Goal: Task Accomplishment & Management: Use online tool/utility

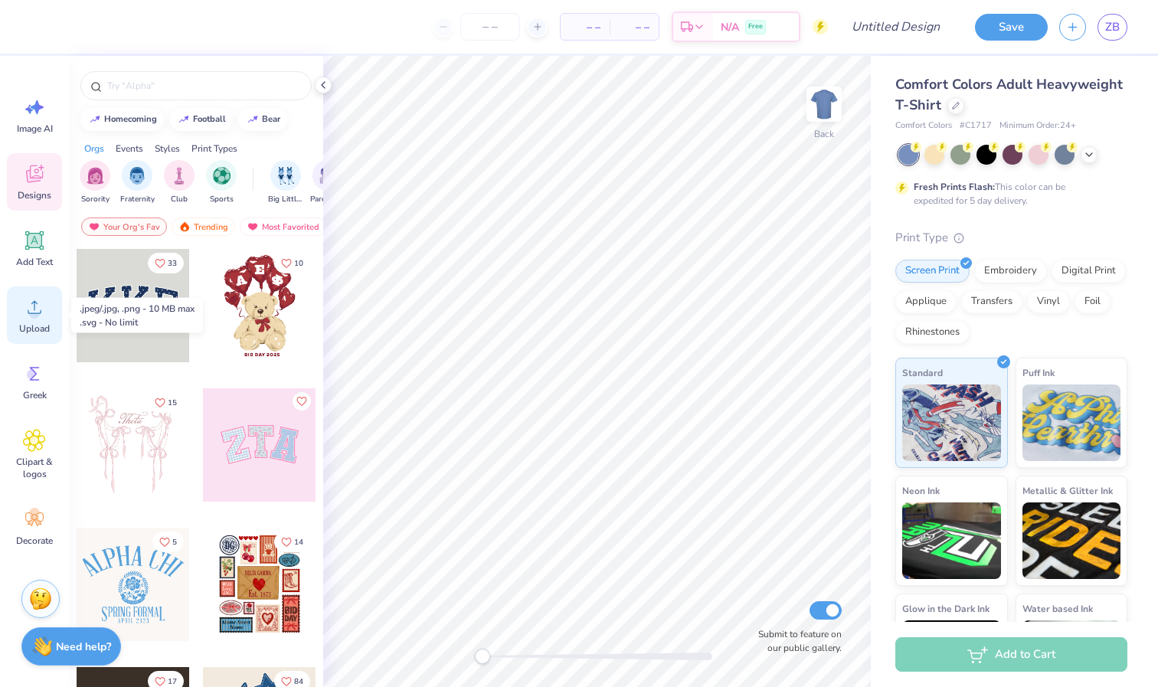
click at [39, 317] on icon at bounding box center [34, 307] width 23 height 23
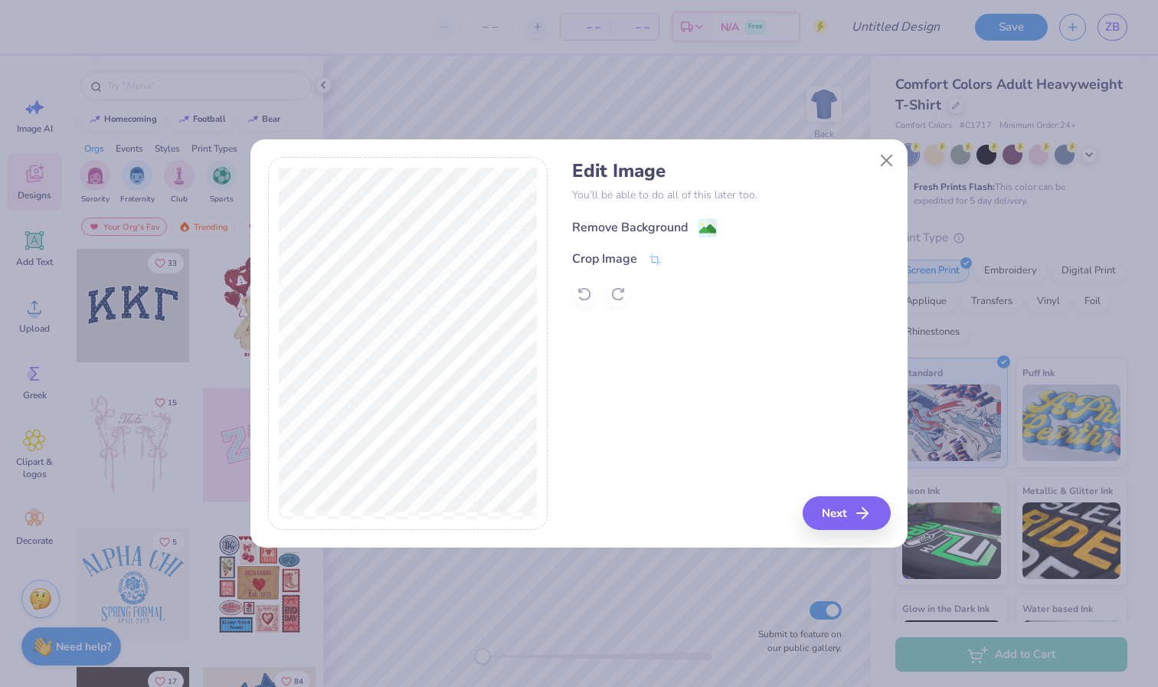
click at [709, 224] on image at bounding box center [707, 228] width 17 height 17
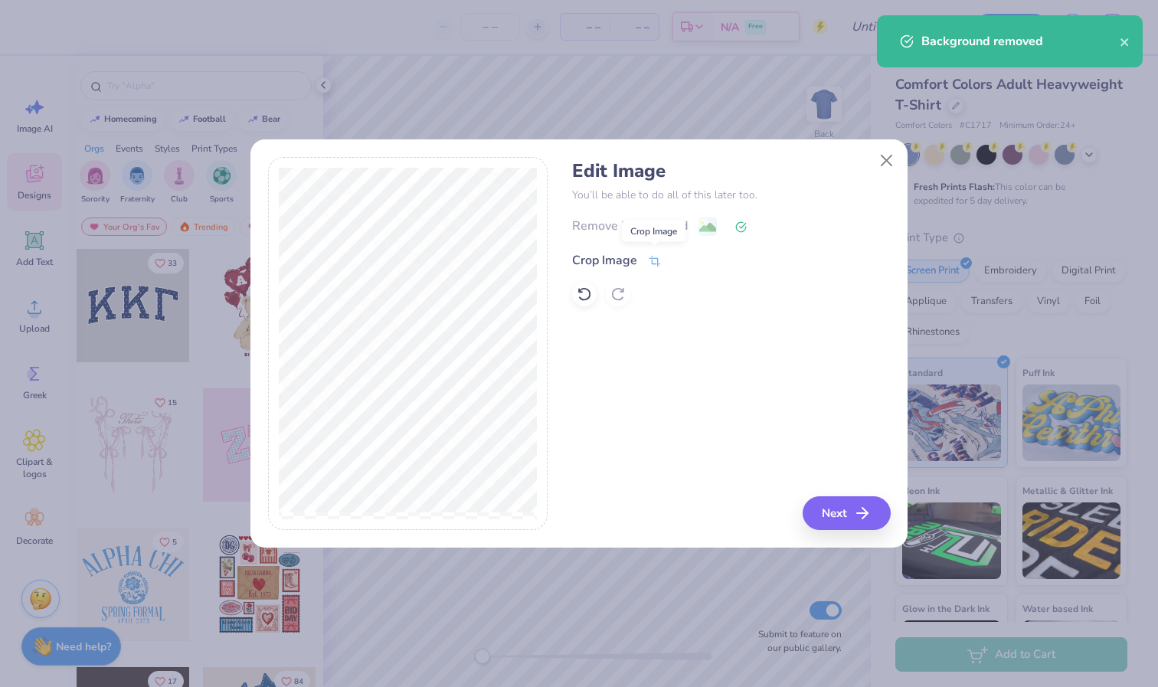
click at [648, 259] on icon at bounding box center [655, 261] width 14 height 14
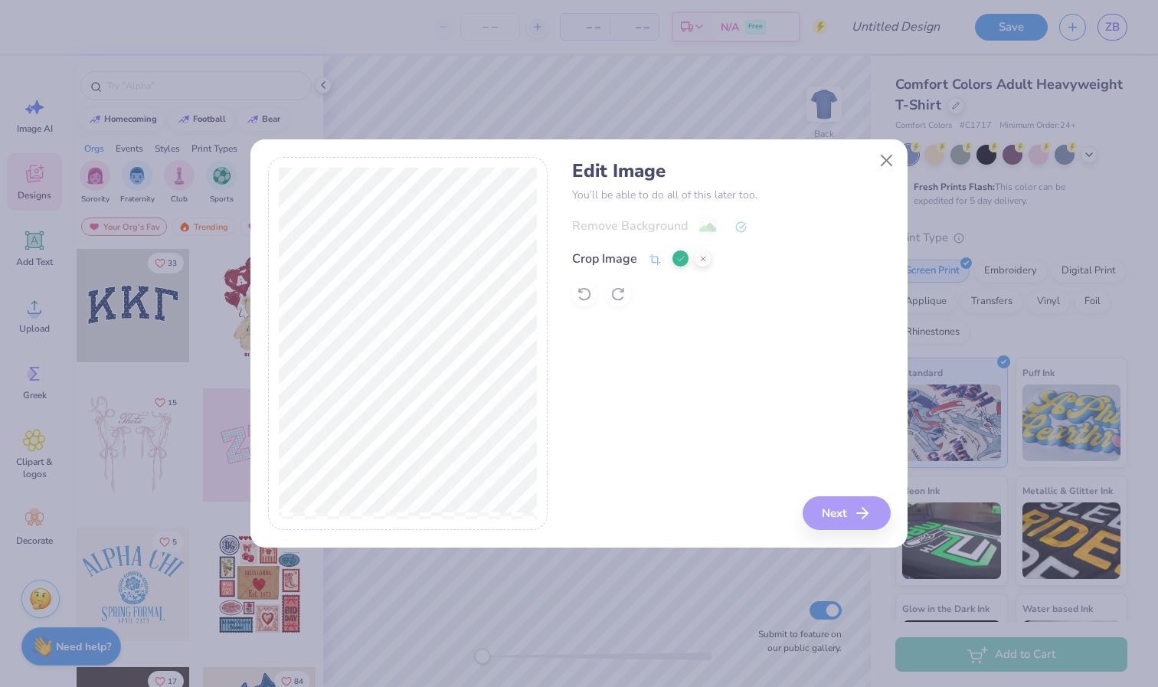
click at [863, 514] on div "Edit Image You’ll be able to do all of this later too. Remove Background Crop I…" at bounding box center [731, 344] width 318 height 374
click at [673, 266] on div at bounding box center [691, 259] width 38 height 18
click at [677, 259] on icon at bounding box center [680, 258] width 9 height 9
click at [840, 521] on button "Next" at bounding box center [849, 513] width 88 height 34
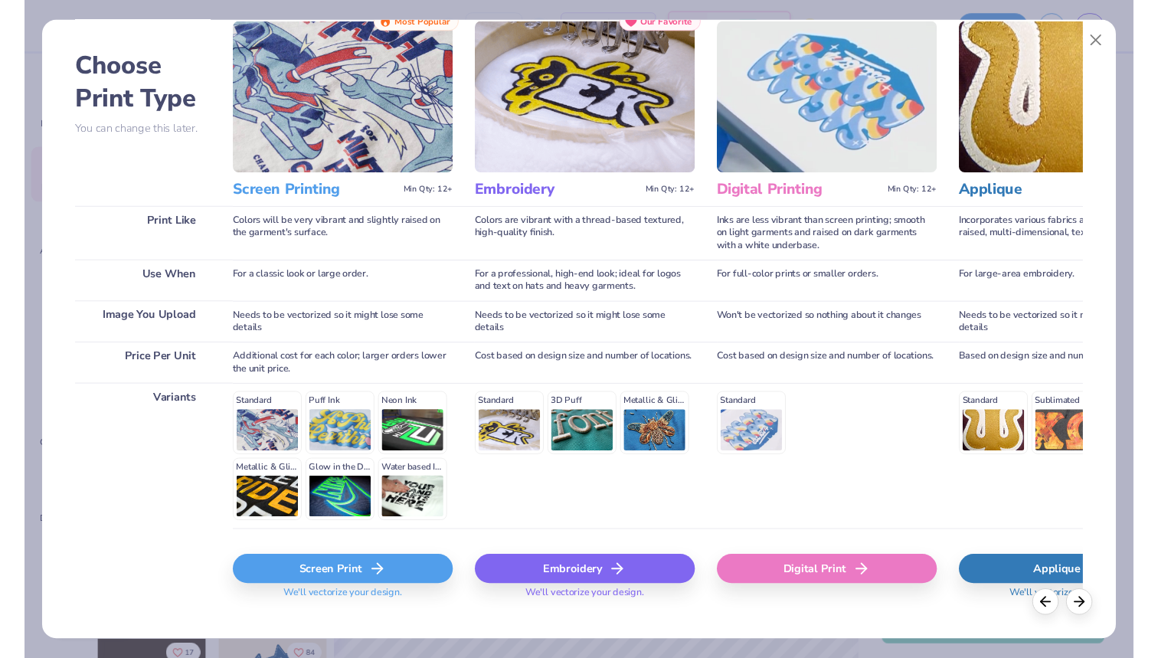
scroll to position [70, 0]
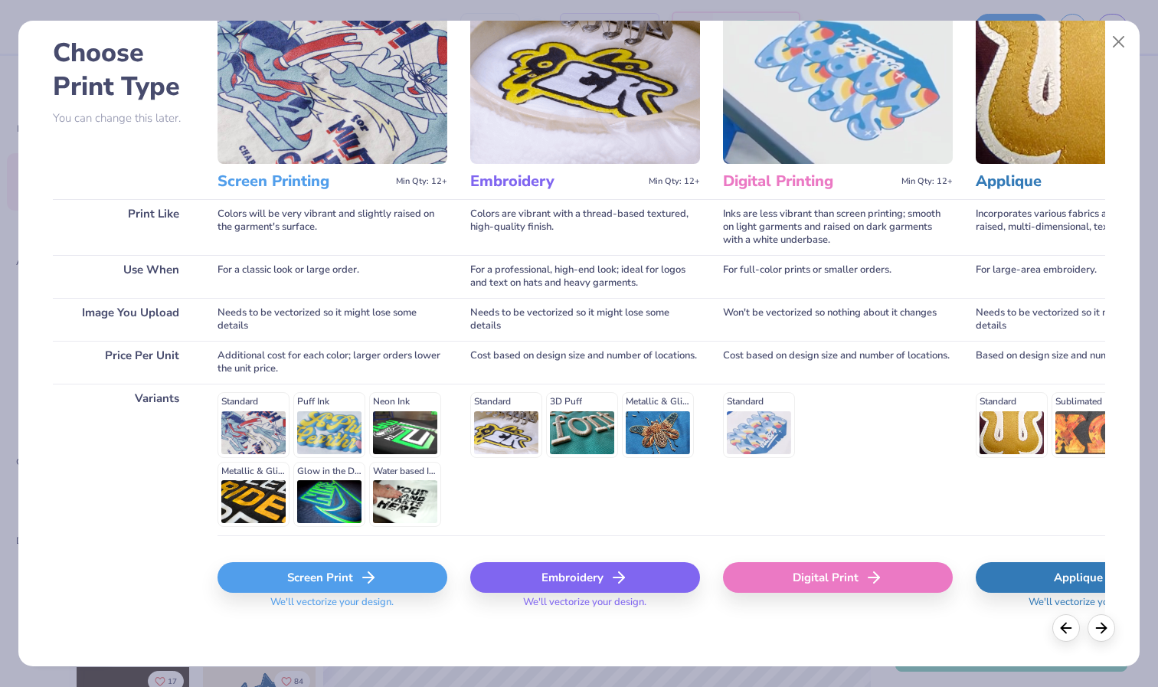
click at [359, 572] on icon at bounding box center [368, 577] width 18 height 18
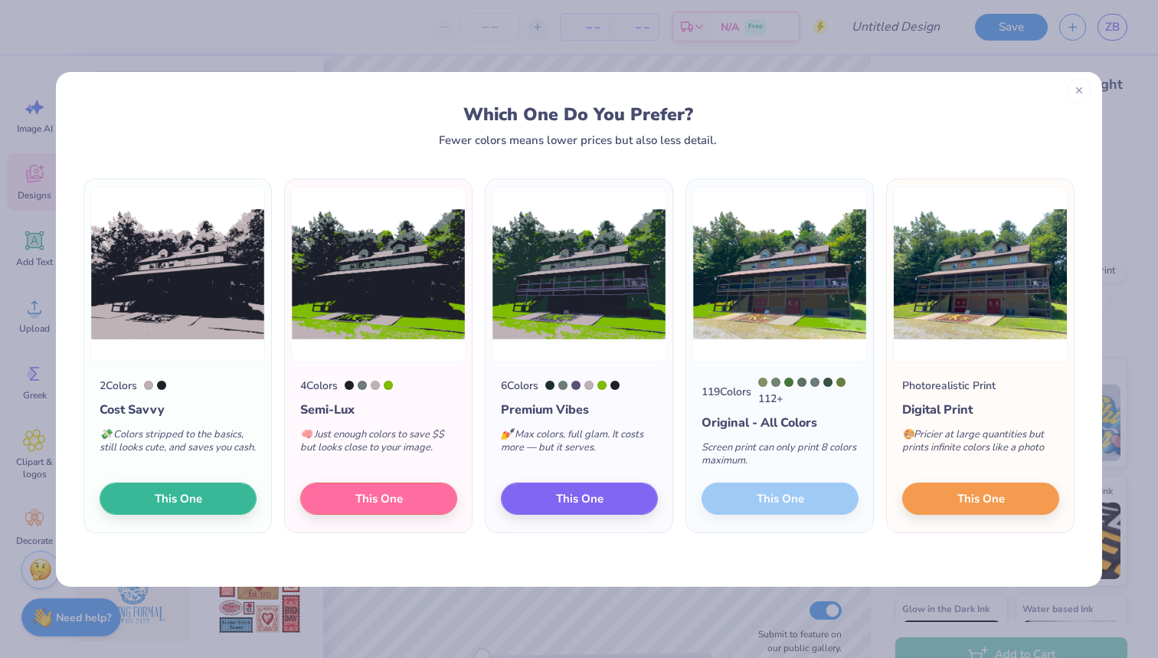
click at [1077, 89] on line at bounding box center [1078, 90] width 5 height 5
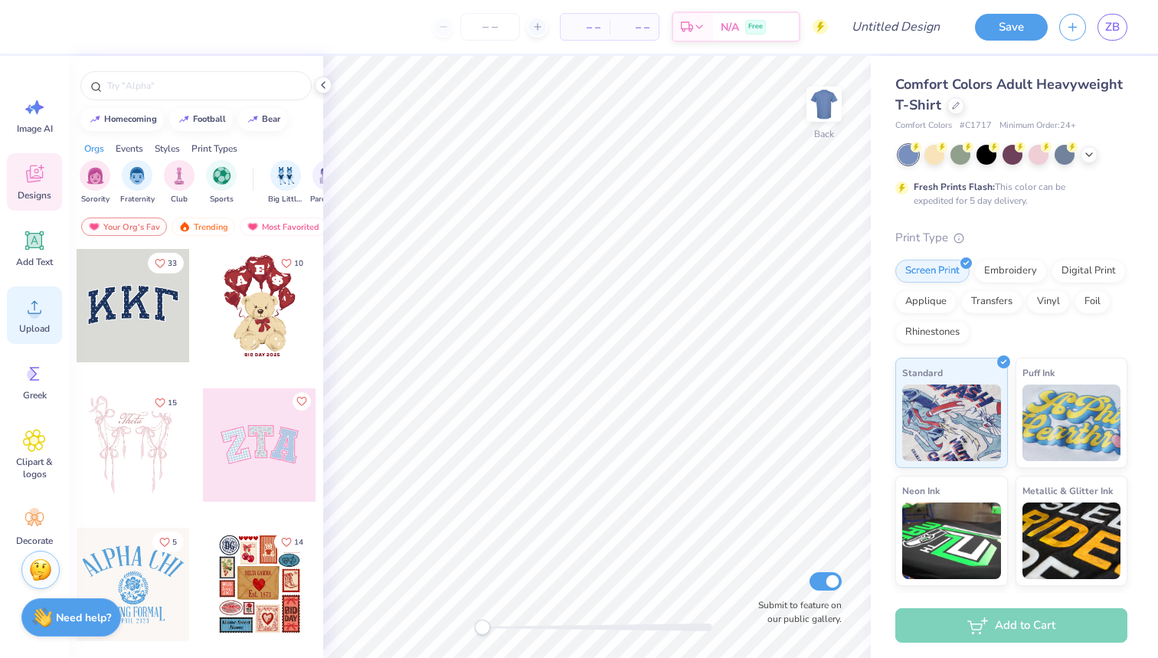
click at [18, 312] on div "Upload" at bounding box center [34, 314] width 55 height 57
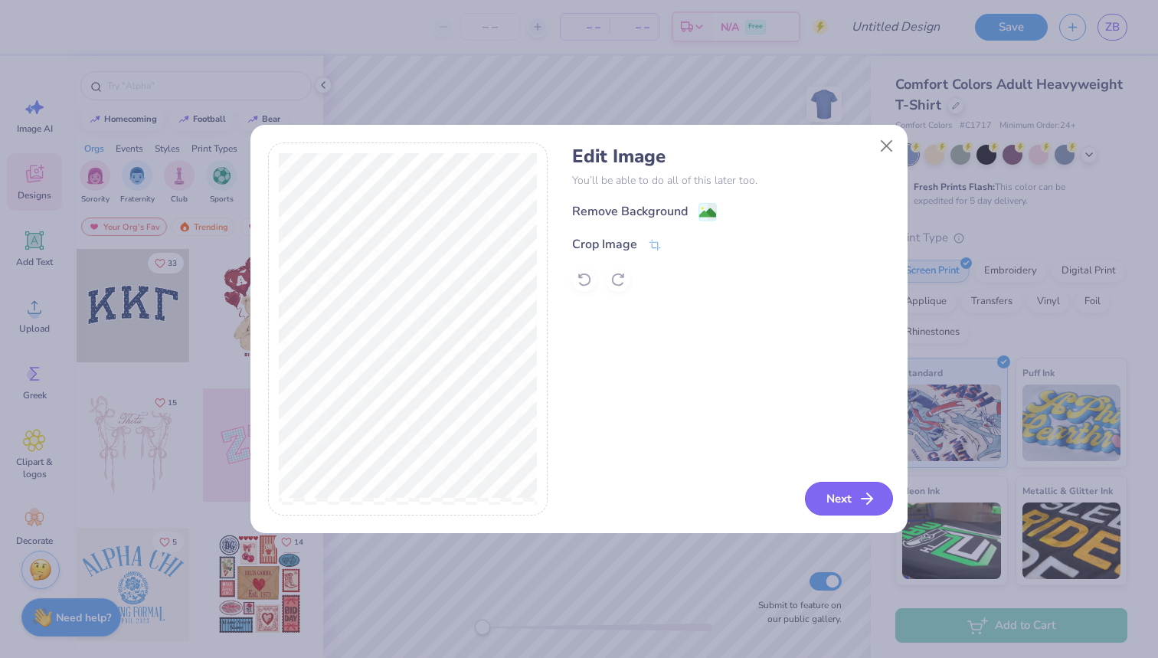
click at [867, 494] on polyline "button" at bounding box center [869, 498] width 5 height 11
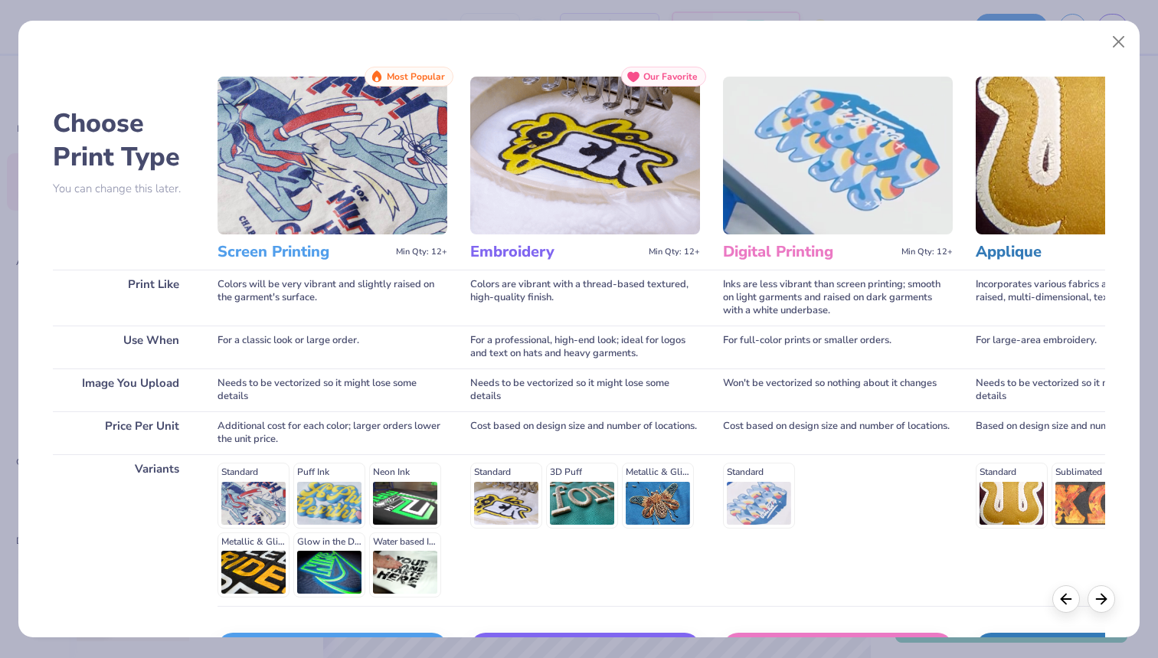
click at [284, 218] on img at bounding box center [332, 156] width 230 height 158
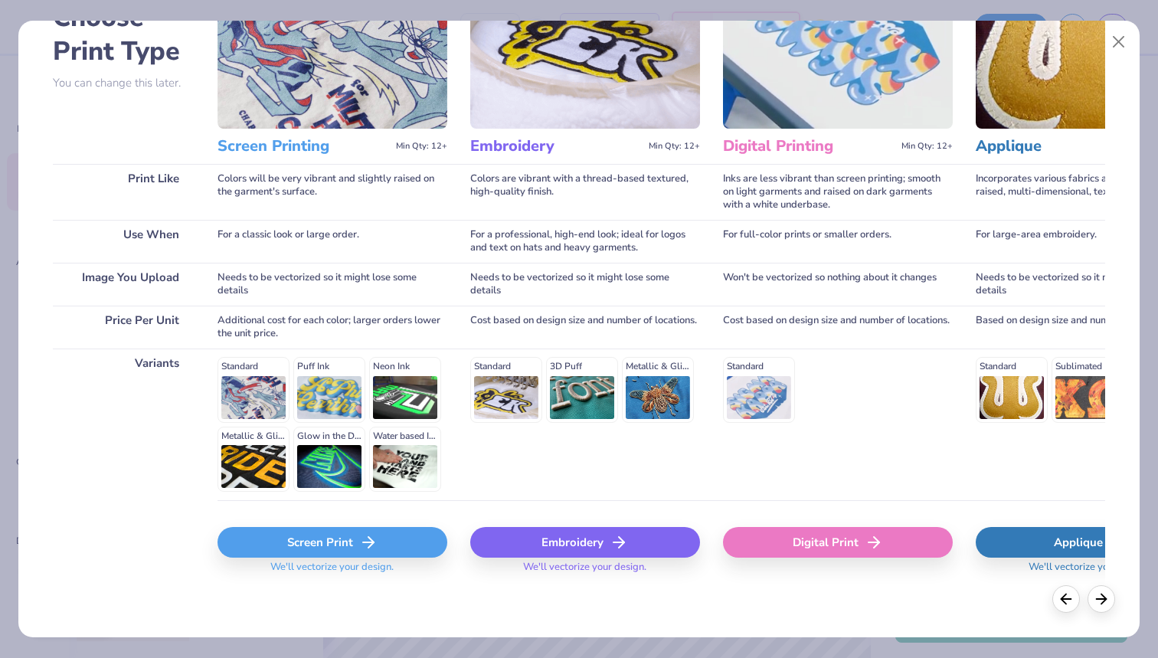
scroll to position [105, 0]
click at [359, 548] on icon at bounding box center [368, 543] width 18 height 18
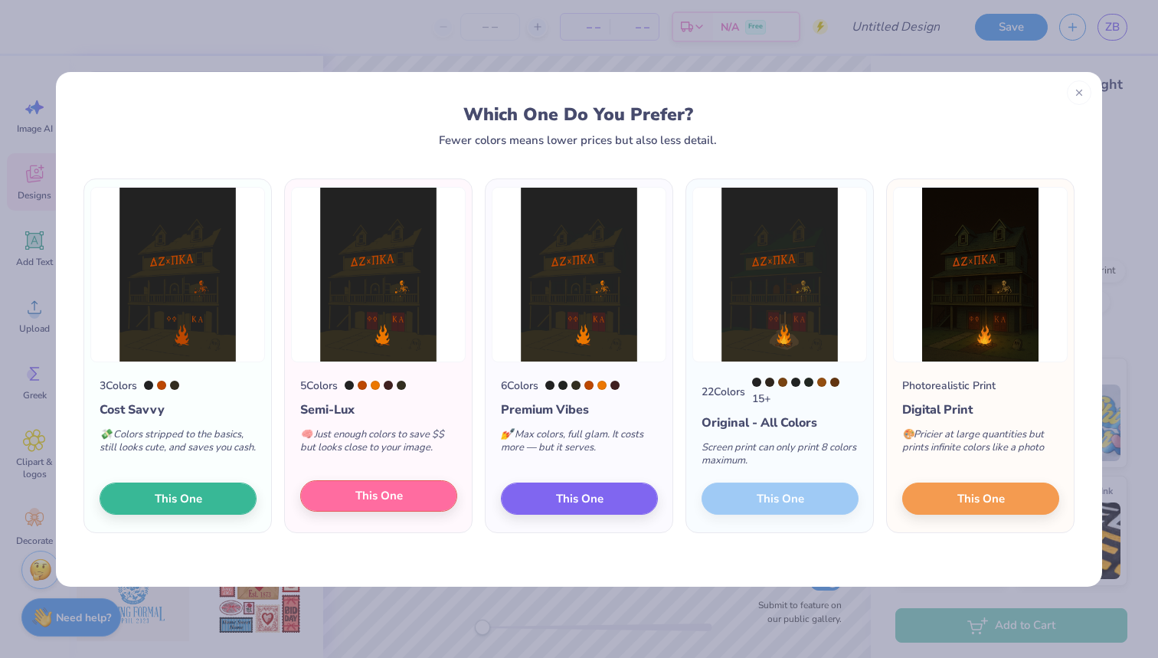
click at [407, 498] on button "This One" at bounding box center [378, 496] width 157 height 32
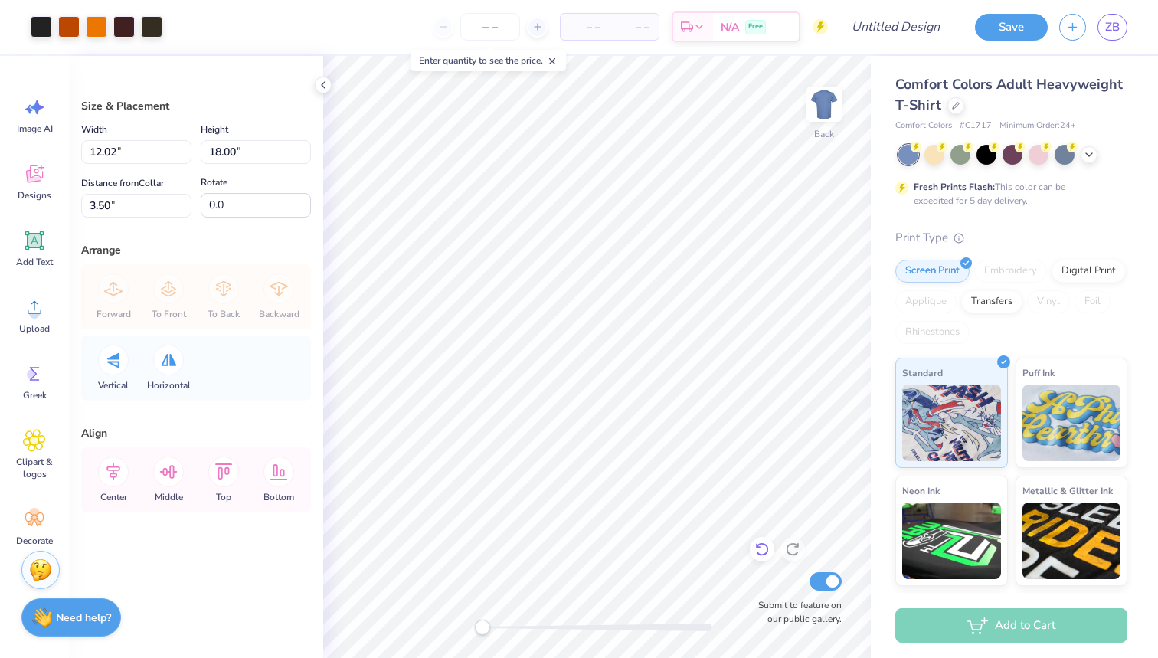
click at [765, 550] on icon at bounding box center [761, 548] width 15 height 15
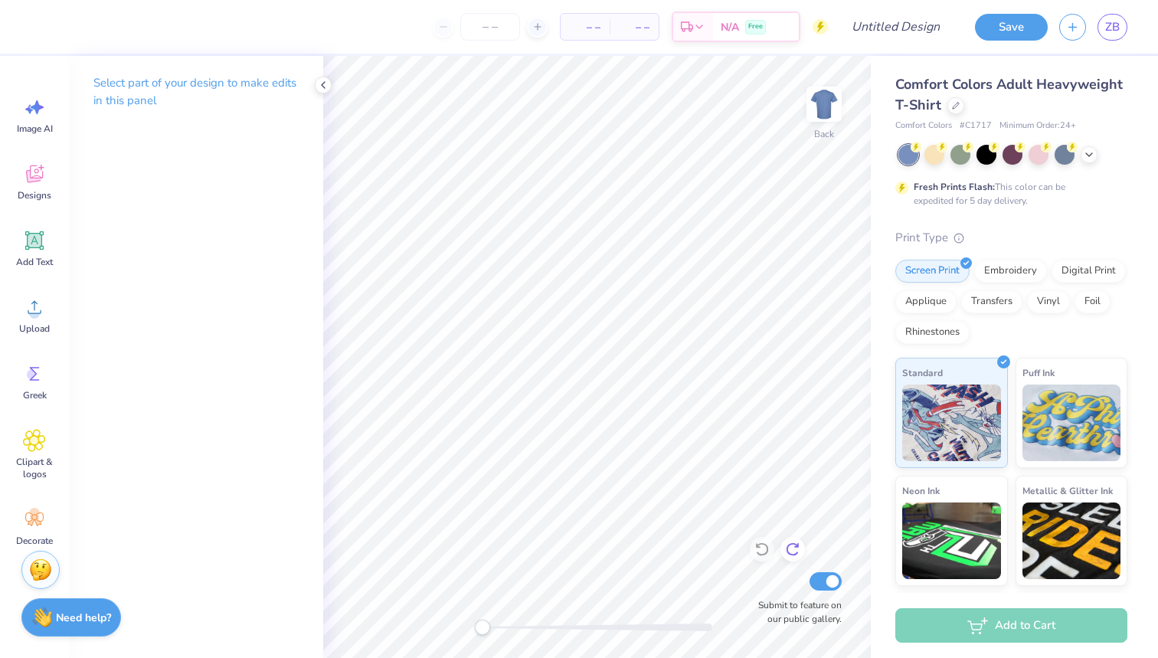
click at [788, 548] on icon at bounding box center [792, 548] width 15 height 15
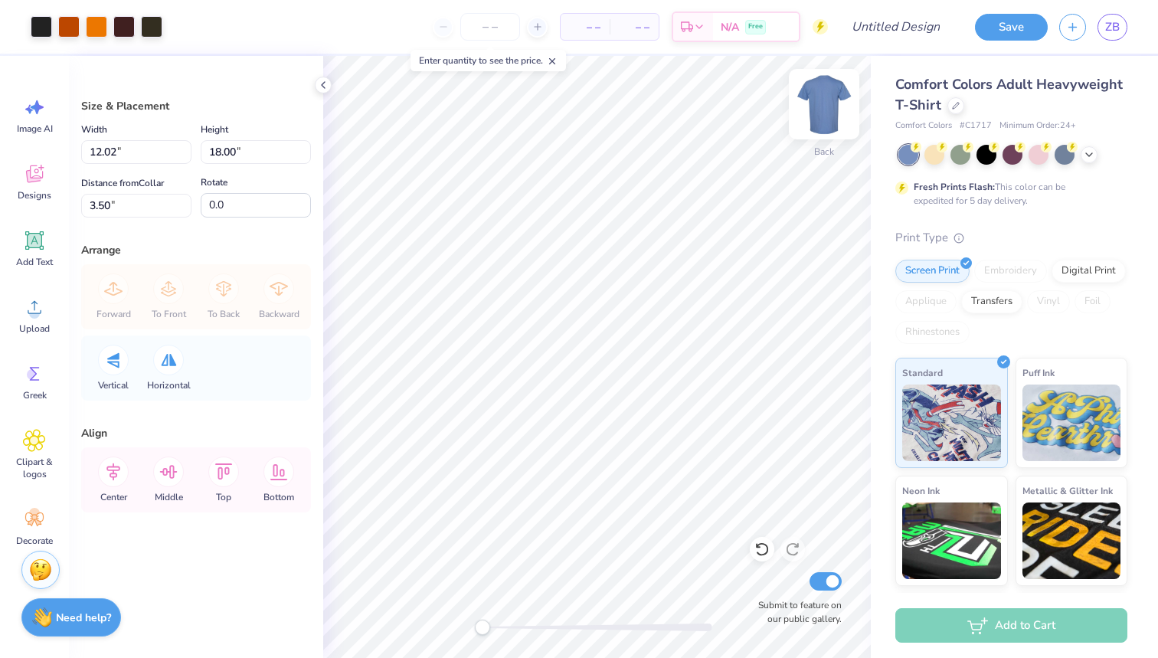
click at [838, 96] on img at bounding box center [823, 103] width 61 height 61
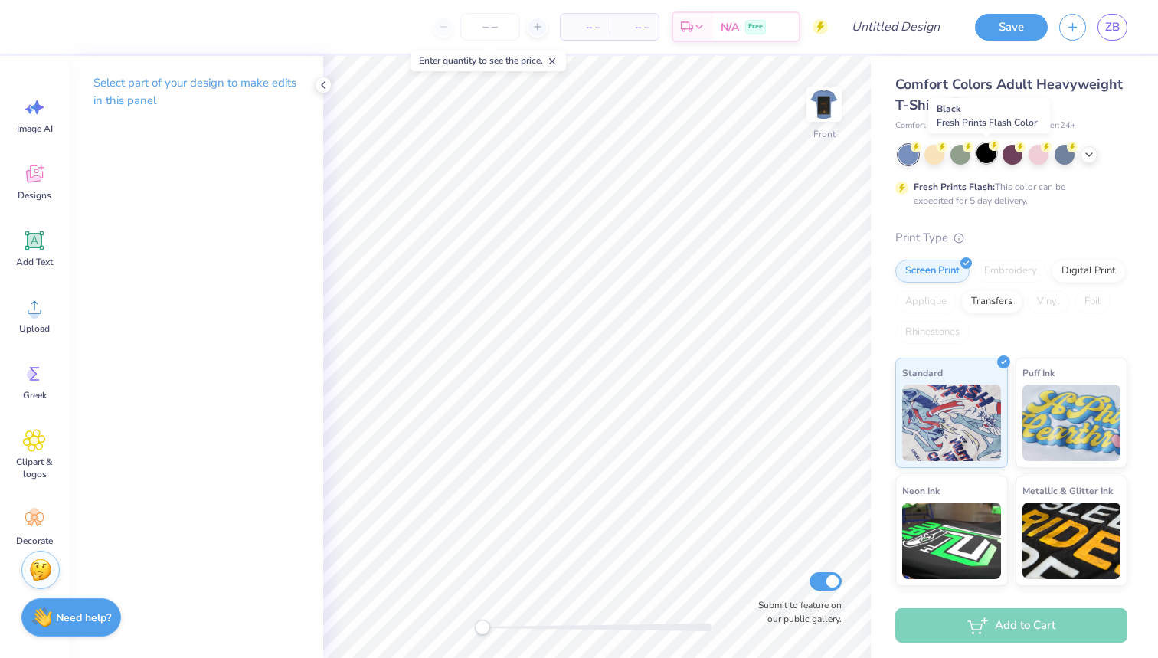
click at [982, 156] on div at bounding box center [986, 153] width 20 height 20
click at [823, 108] on img at bounding box center [823, 103] width 61 height 61
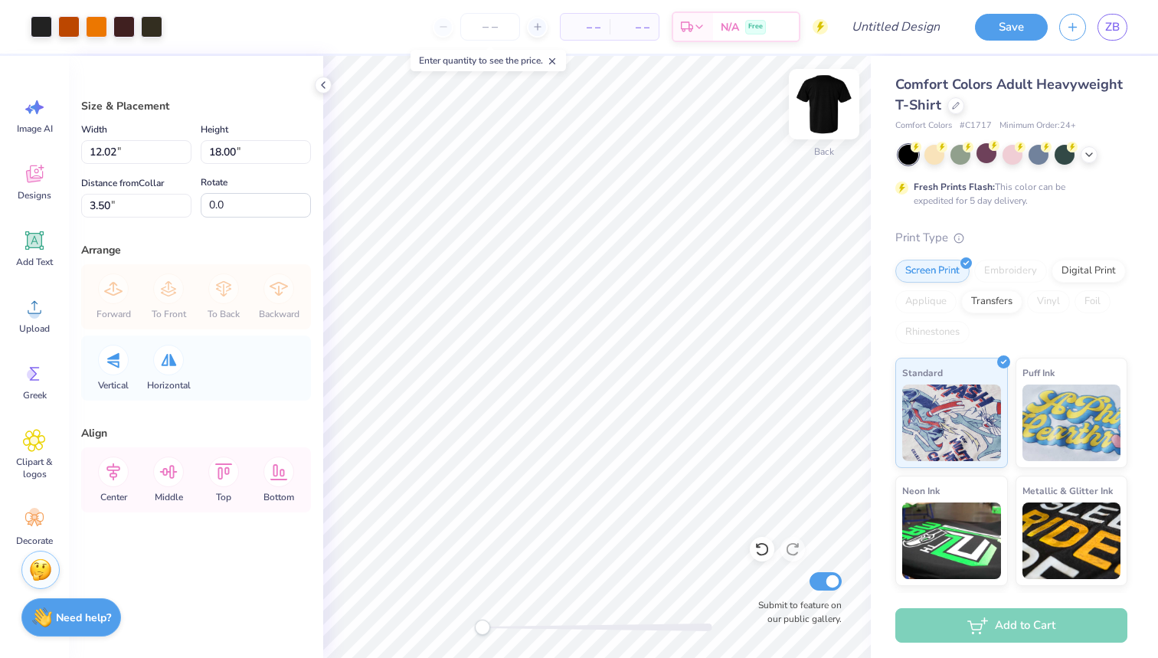
click at [824, 119] on img at bounding box center [823, 103] width 61 height 61
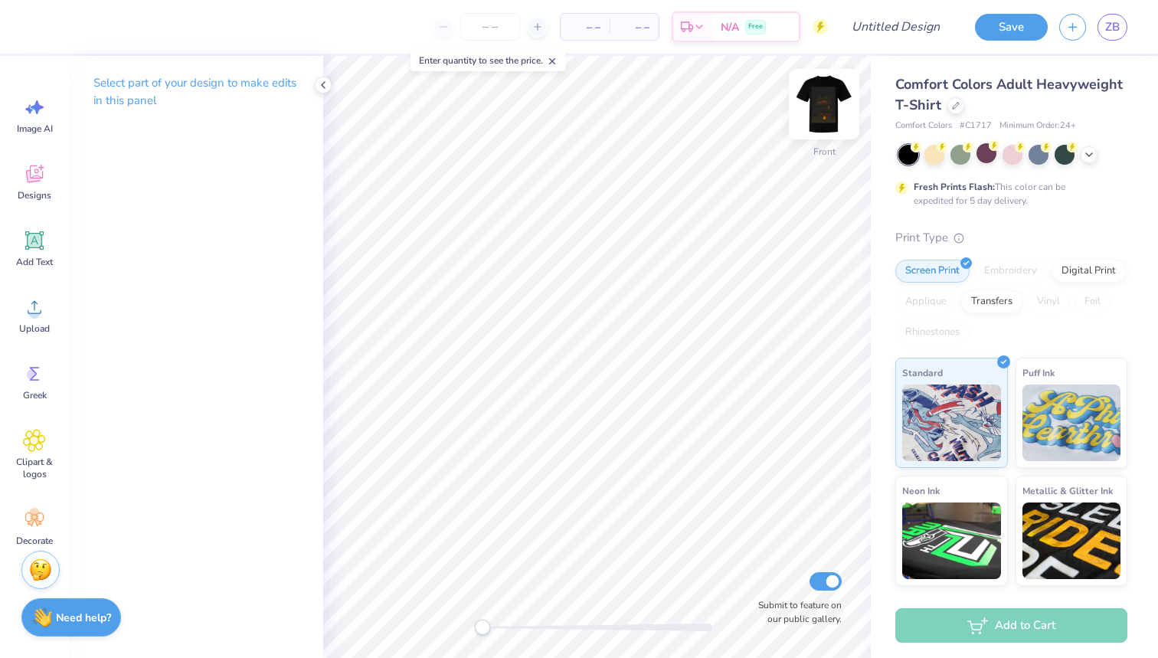
click at [818, 116] on img at bounding box center [823, 103] width 61 height 61
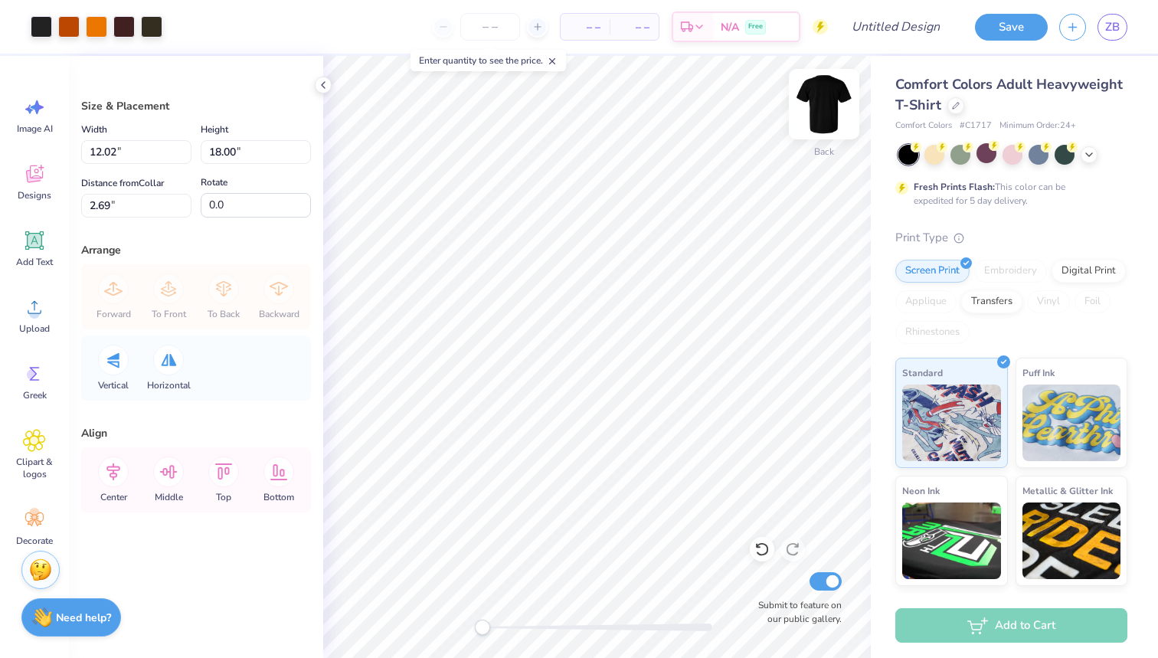
click at [821, 116] on img at bounding box center [823, 103] width 61 height 61
type input "9.30"
type input "13.92"
type input "4.08"
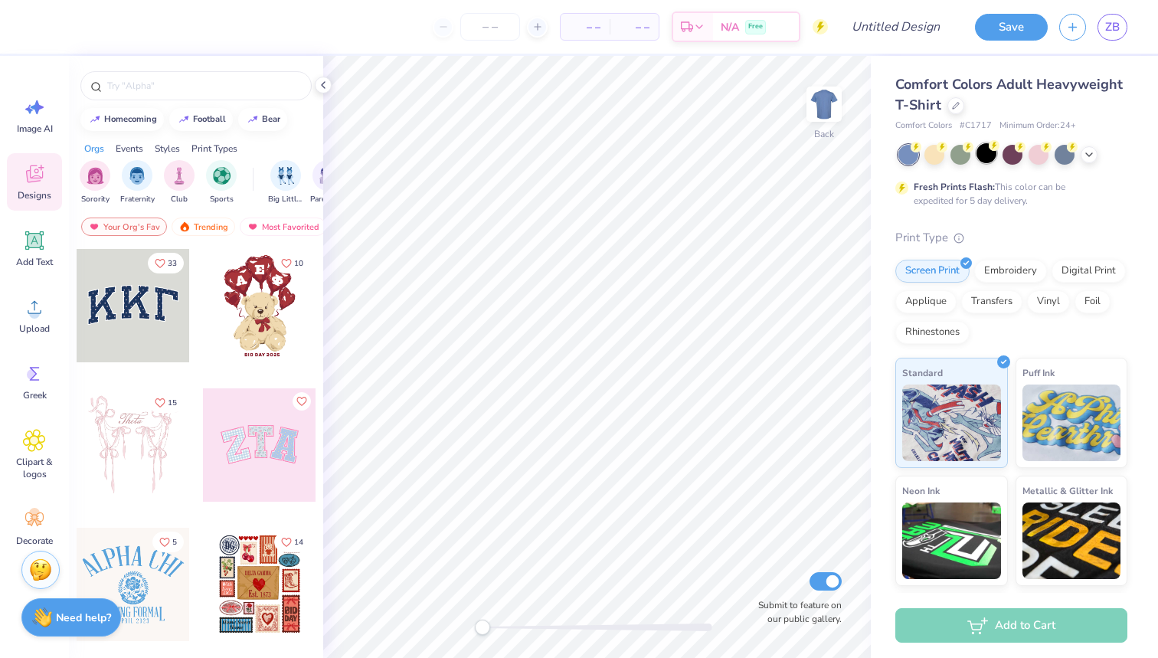
click at [986, 158] on div at bounding box center [986, 153] width 20 height 20
click at [819, 96] on img at bounding box center [823, 103] width 61 height 61
click at [33, 322] on div "Upload" at bounding box center [34, 314] width 55 height 57
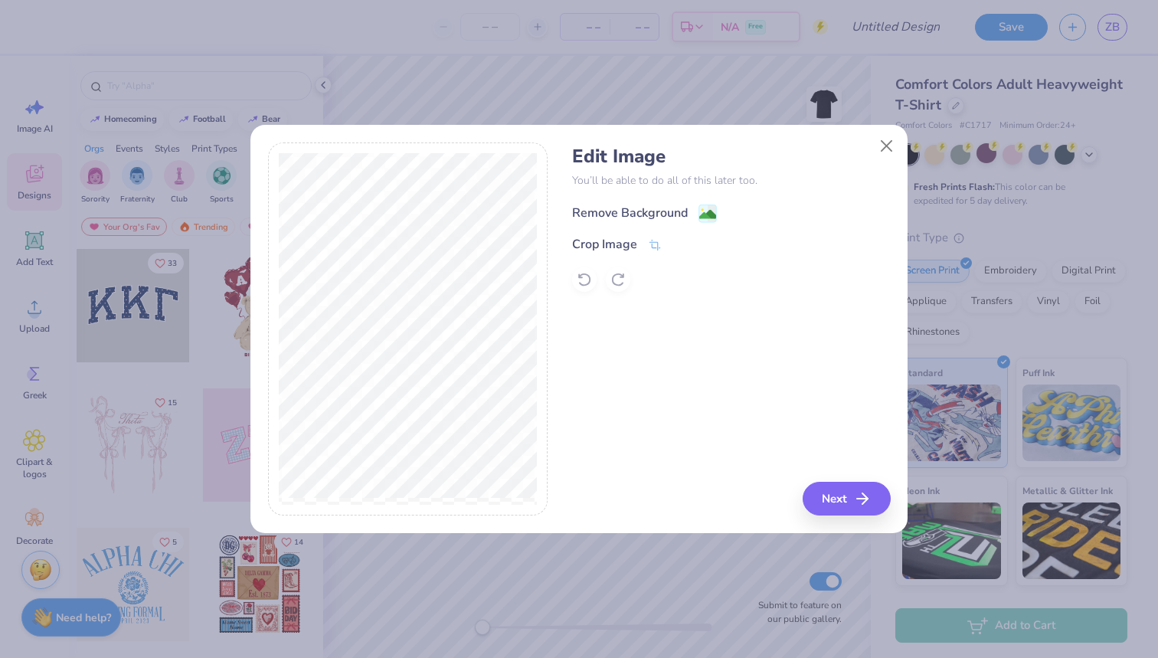
click at [694, 214] on div "Remove Background" at bounding box center [644, 213] width 145 height 19
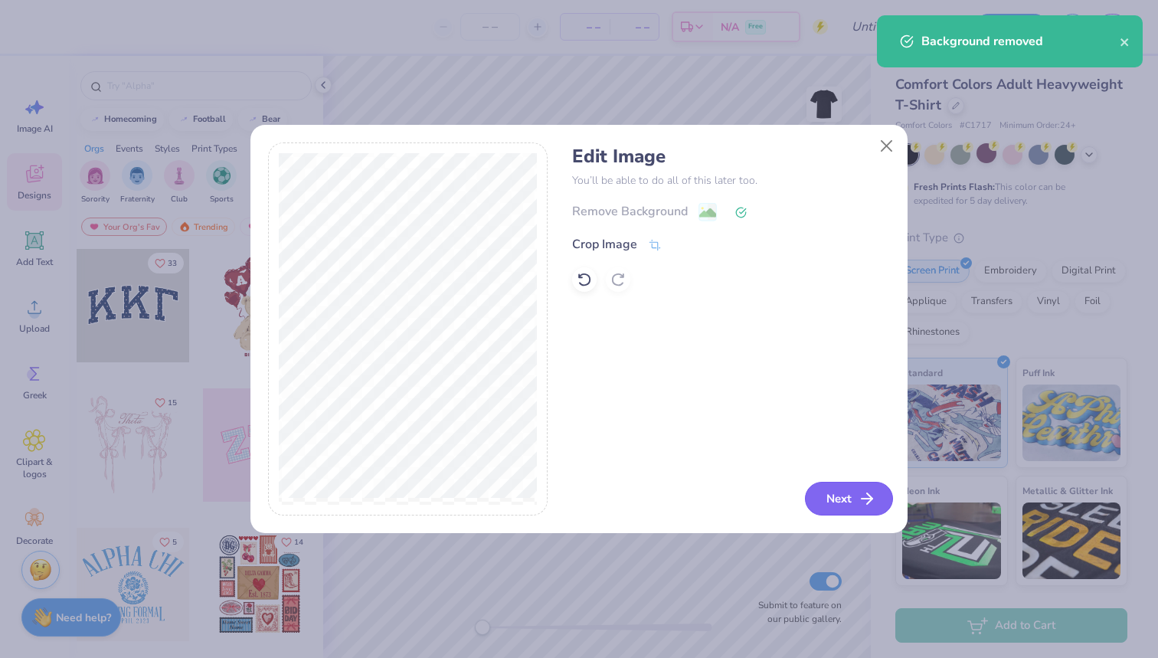
click at [858, 501] on icon "button" at bounding box center [866, 498] width 18 height 18
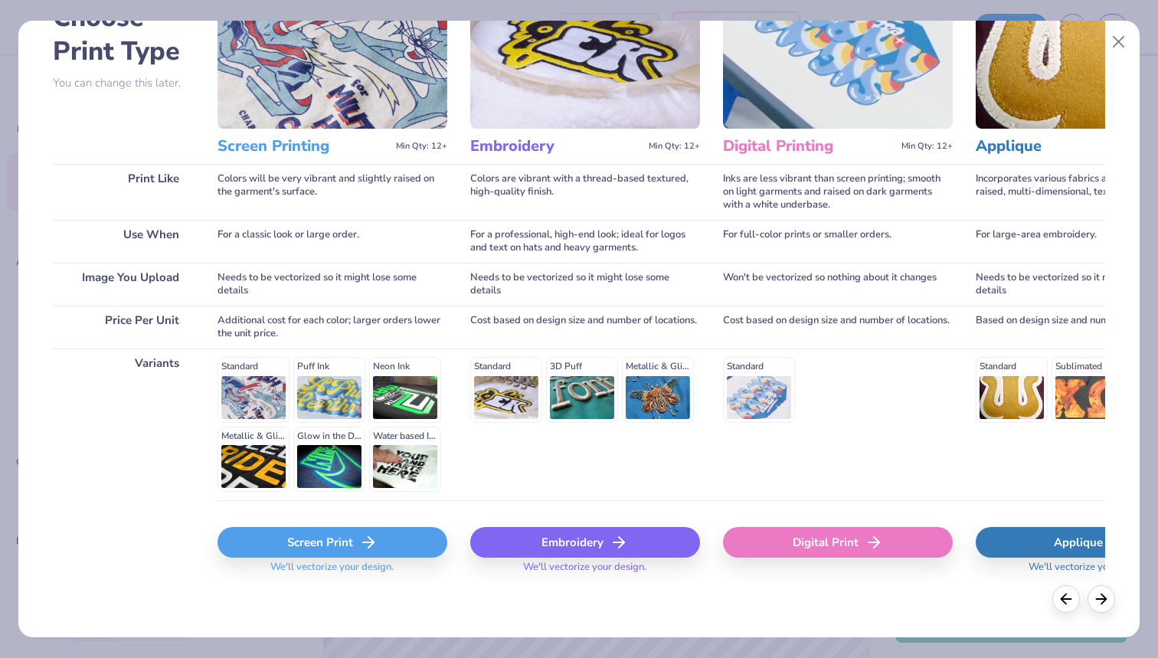
scroll to position [105, 0]
click at [374, 537] on icon at bounding box center [368, 543] width 18 height 18
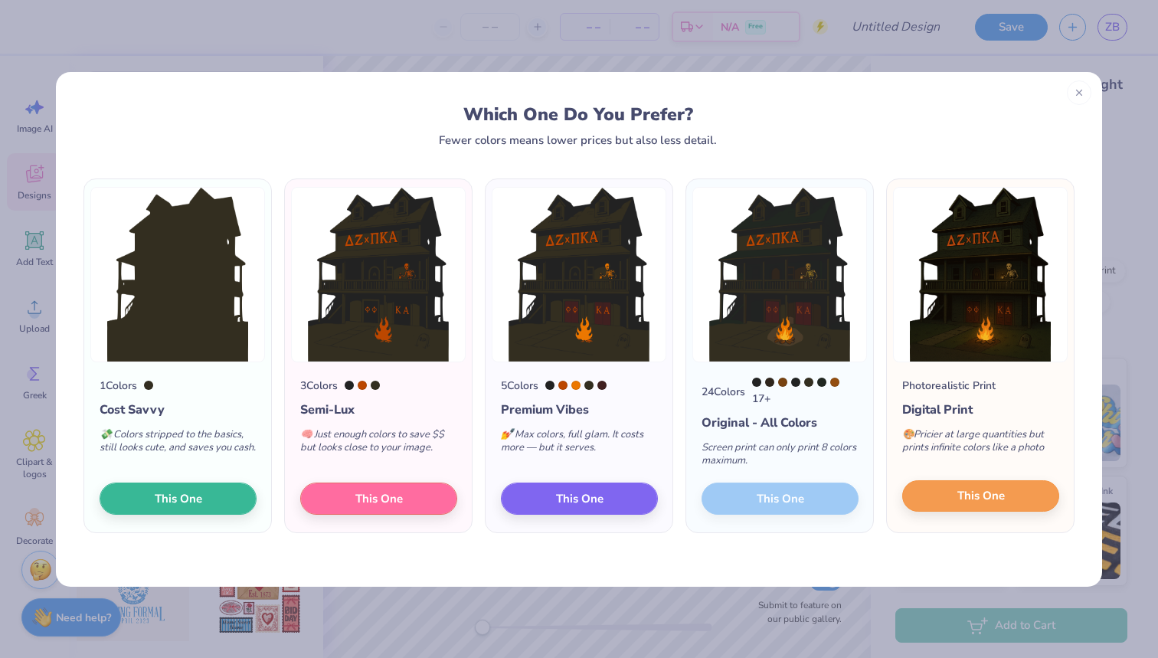
click at [978, 508] on button "This One" at bounding box center [980, 496] width 157 height 32
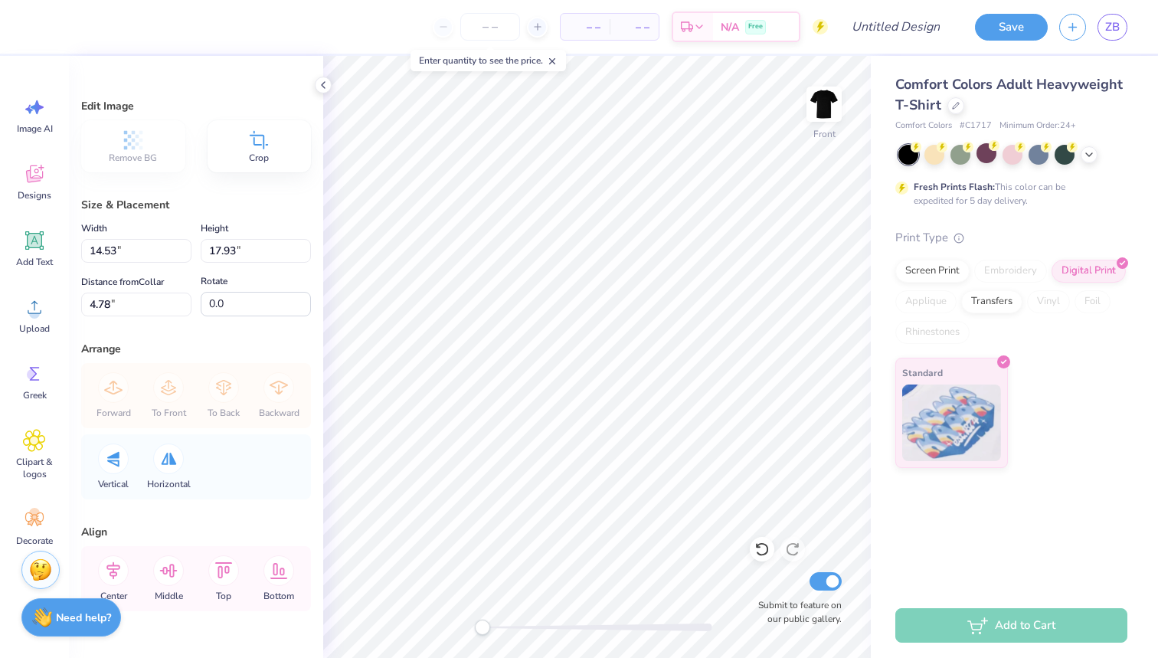
type input "11.67"
type input "14.40"
click at [952, 105] on icon at bounding box center [956, 104] width 8 height 8
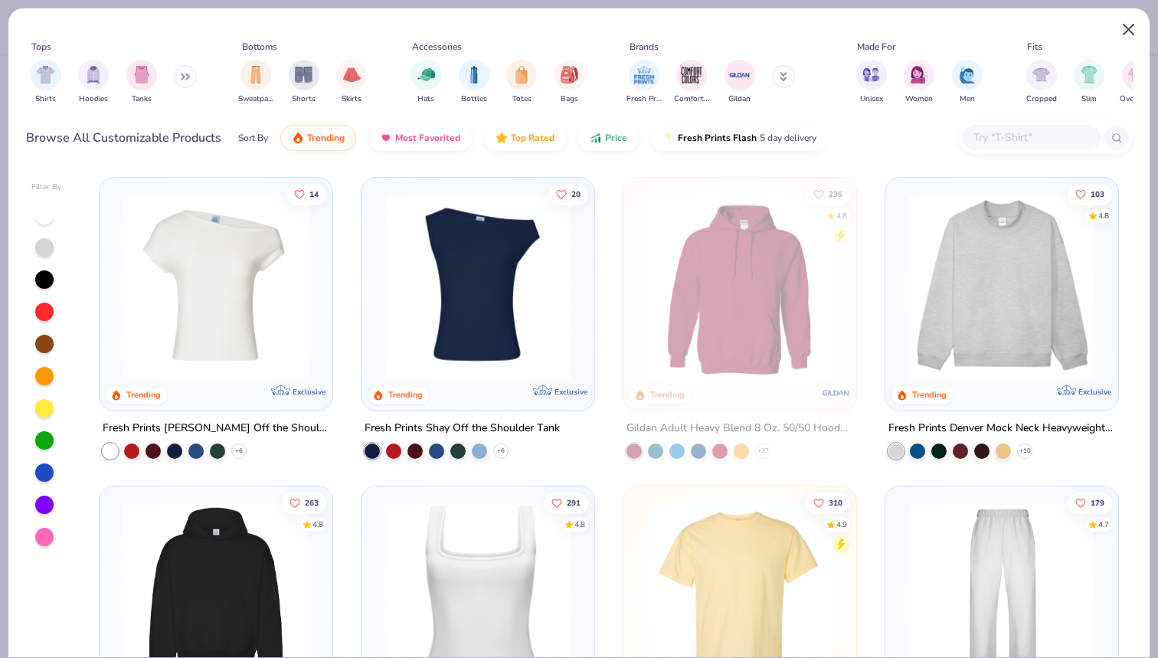
click at [1130, 31] on button "Close" at bounding box center [1128, 29] width 29 height 29
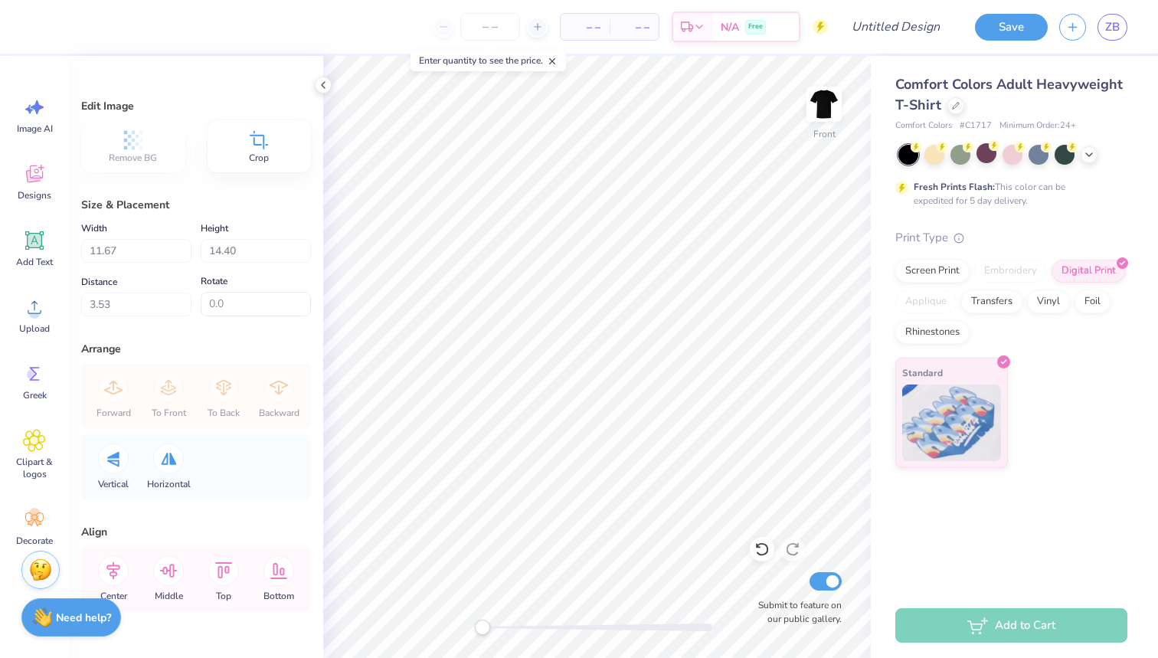
type input "4.51"
click at [767, 543] on icon at bounding box center [761, 548] width 15 height 15
click at [831, 111] on img at bounding box center [823, 103] width 61 height 61
click at [827, 100] on img at bounding box center [823, 103] width 61 height 61
click at [937, 272] on div "Screen Print" at bounding box center [932, 268] width 74 height 23
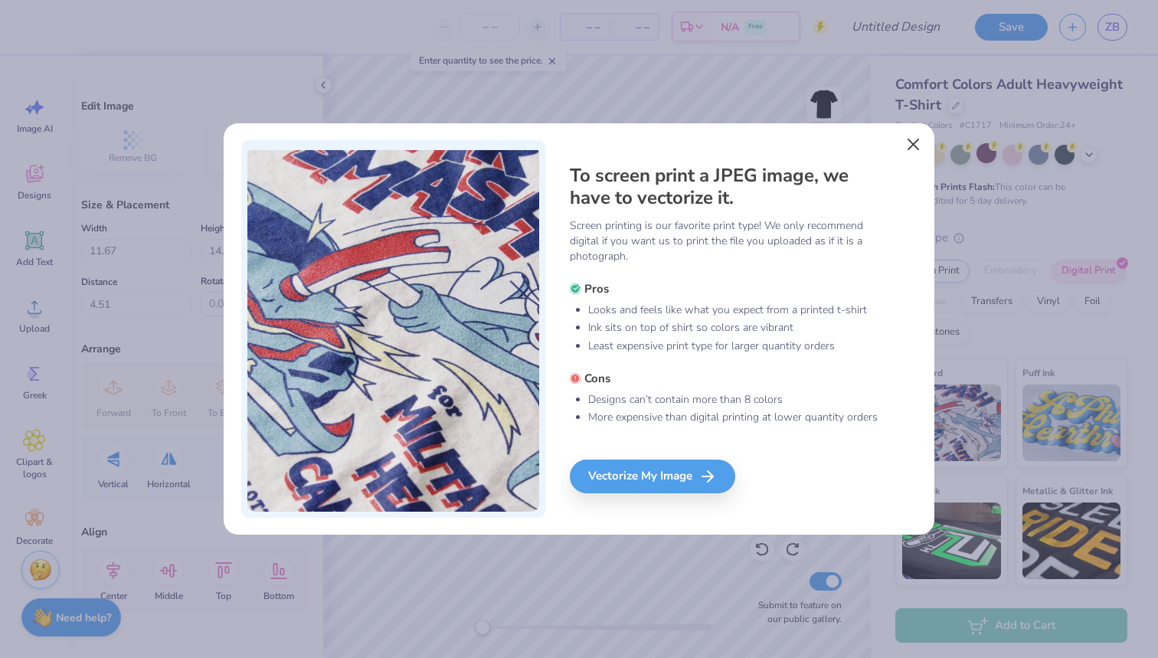
click at [904, 143] on button "Close" at bounding box center [913, 143] width 29 height 29
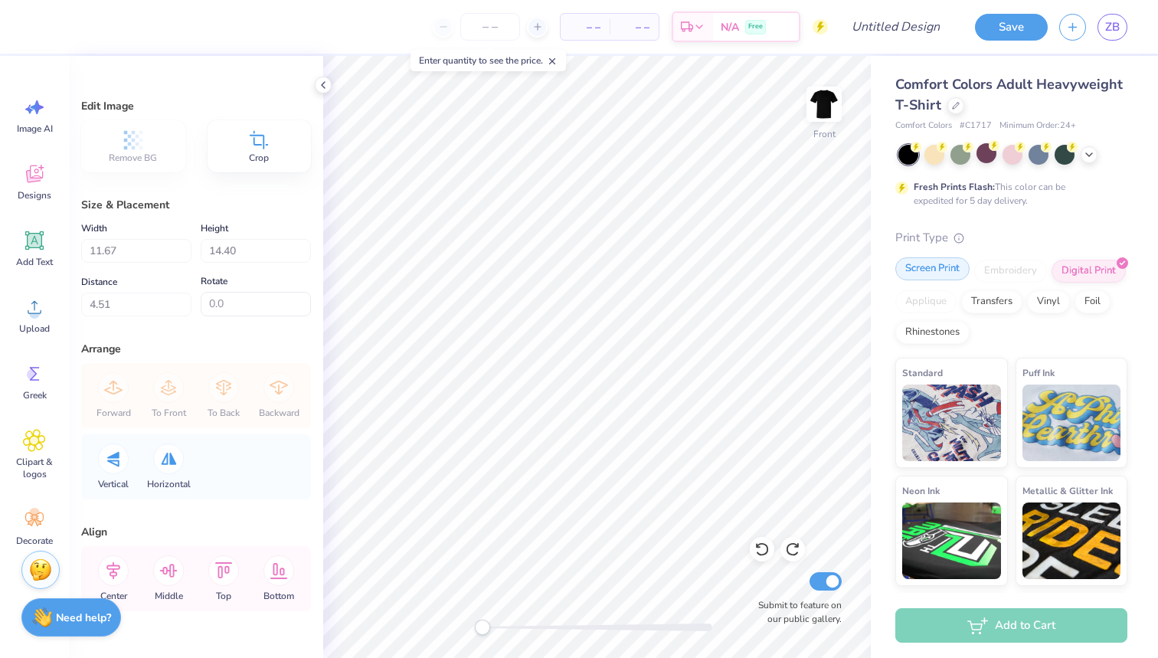
click at [934, 276] on div "Screen Print" at bounding box center [932, 268] width 74 height 23
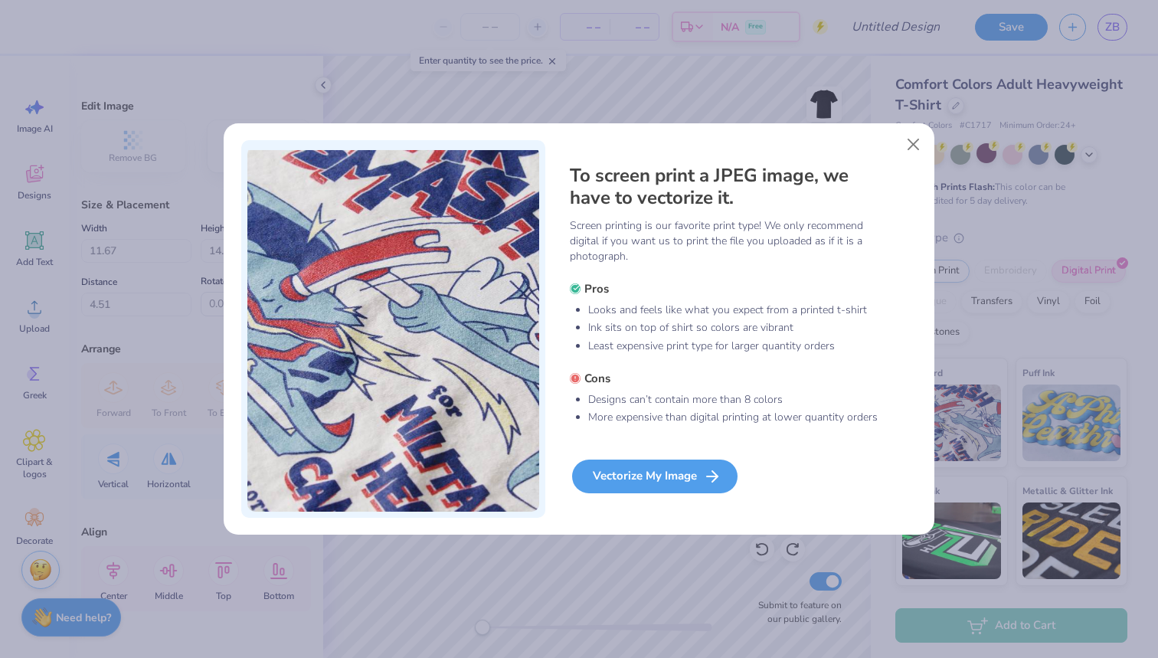
click at [678, 483] on div "Vectorize My Image" at bounding box center [654, 476] width 165 height 34
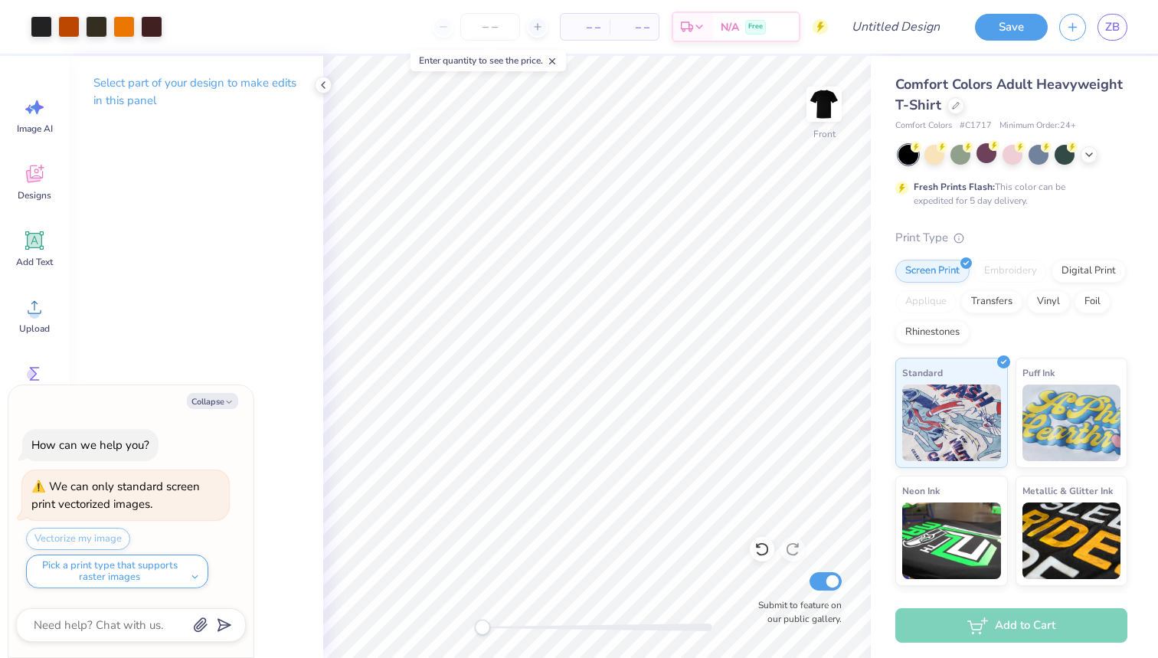
type textarea "x"
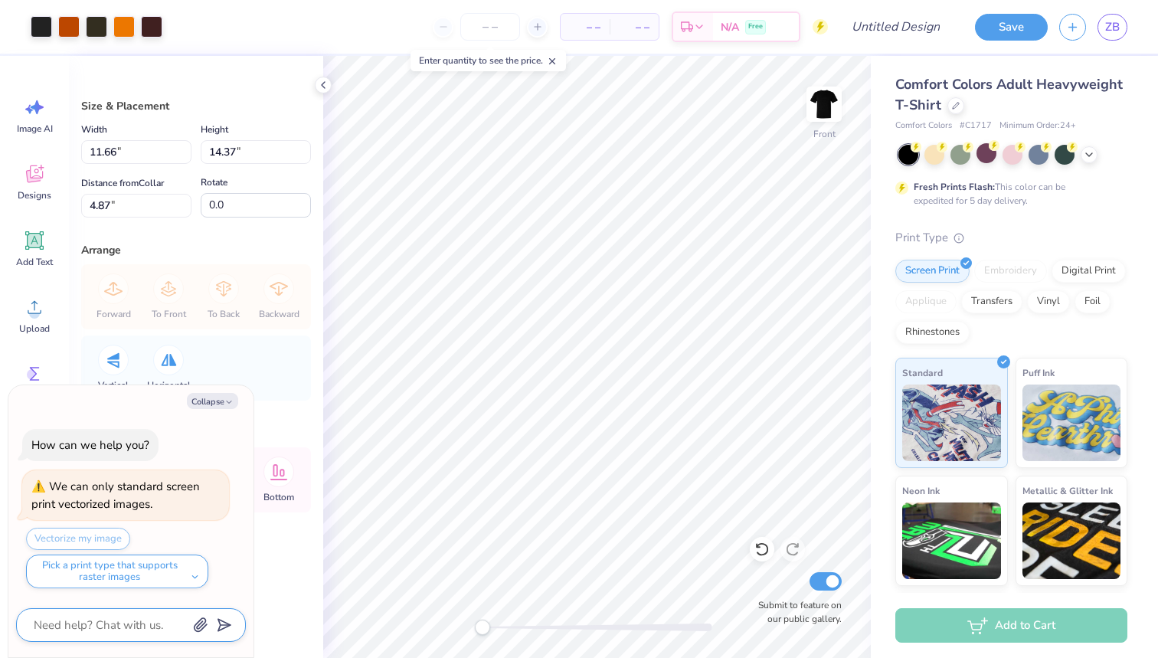
click at [140, 618] on textarea at bounding box center [109, 625] width 155 height 20
type textarea "m"
type textarea "x"
type textarea "ma"
type textarea "x"
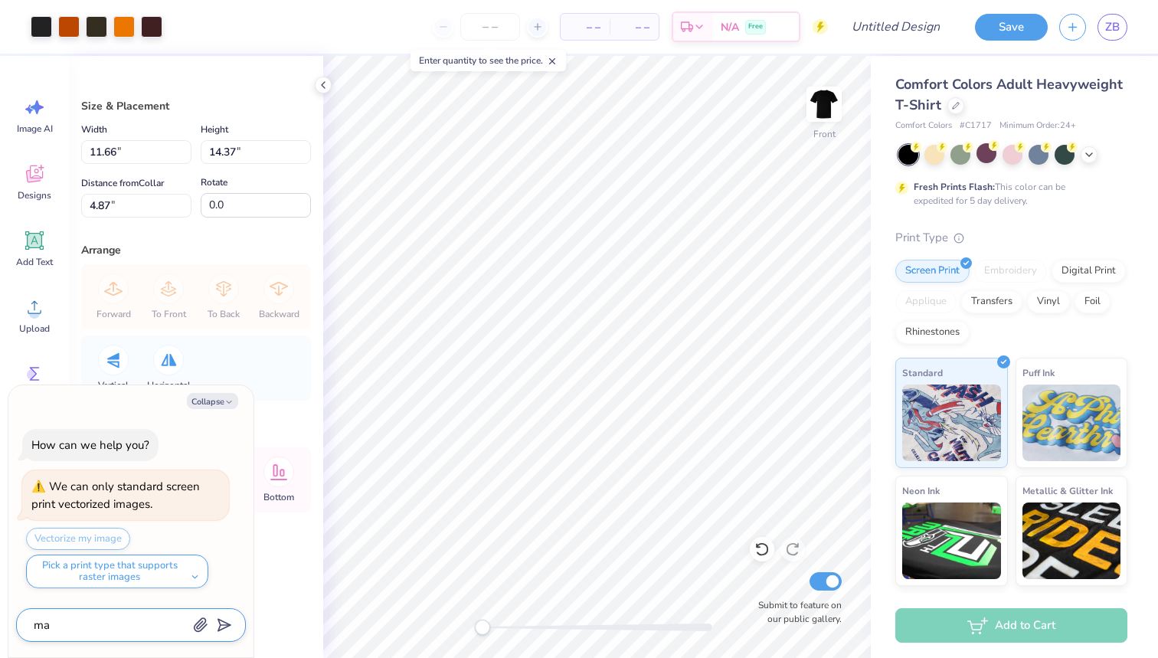
type textarea "mak"
type textarea "x"
type textarea "make"
type textarea "x"
type textarea "make"
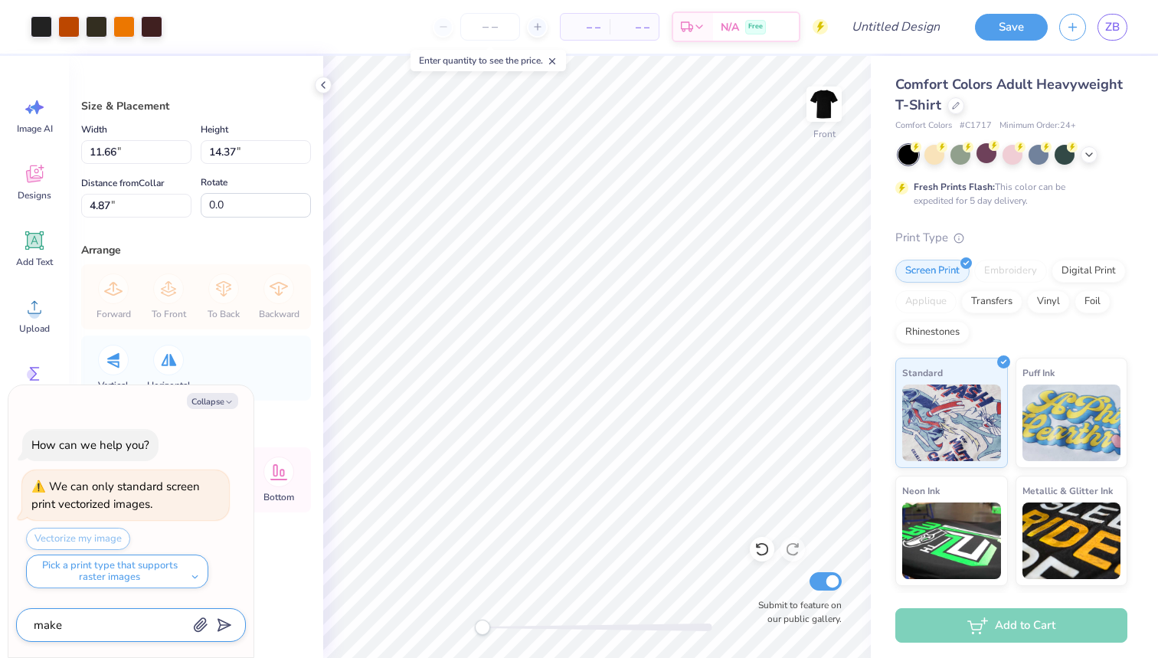
type textarea "x"
type textarea "make t"
type textarea "x"
type textarea "make th"
type textarea "x"
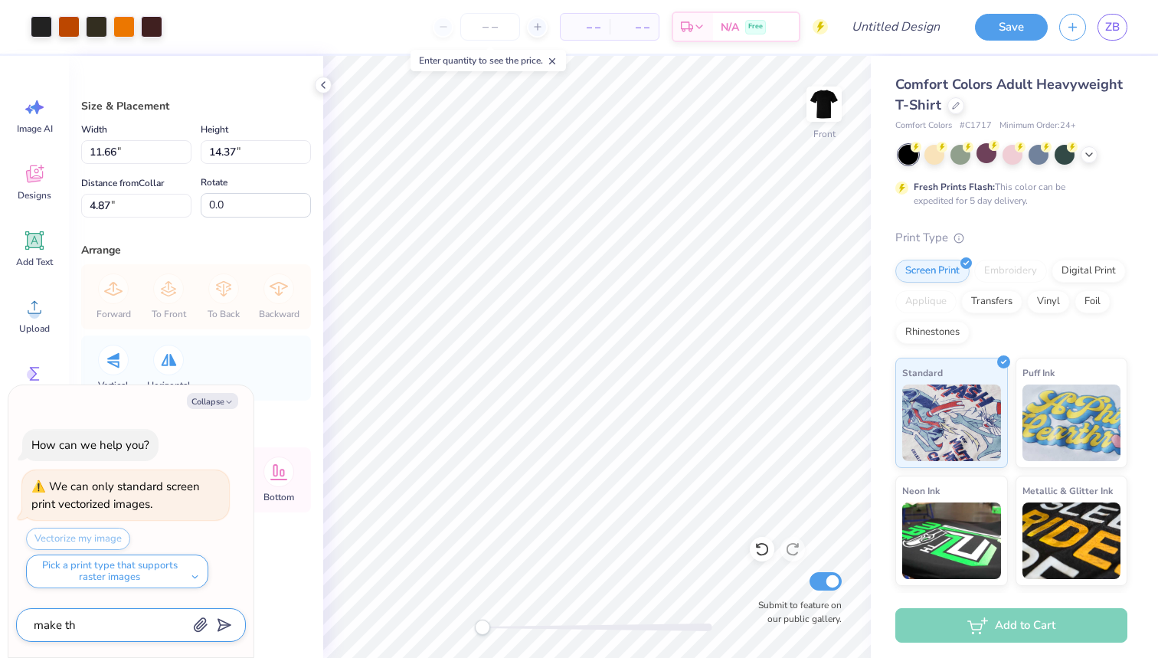
type textarea "make the"
type textarea "x"
type textarea "make the"
type textarea "x"
type textarea "make the d"
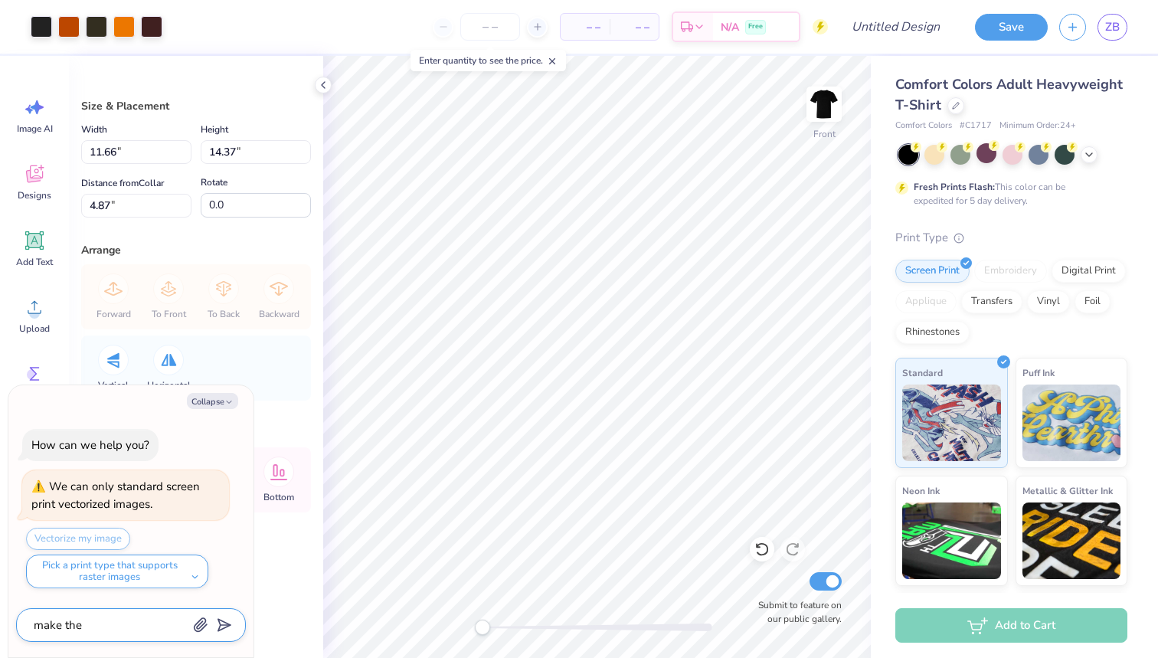
type textarea "x"
type textarea "make the de"
type textarea "x"
type textarea "make the des"
type textarea "x"
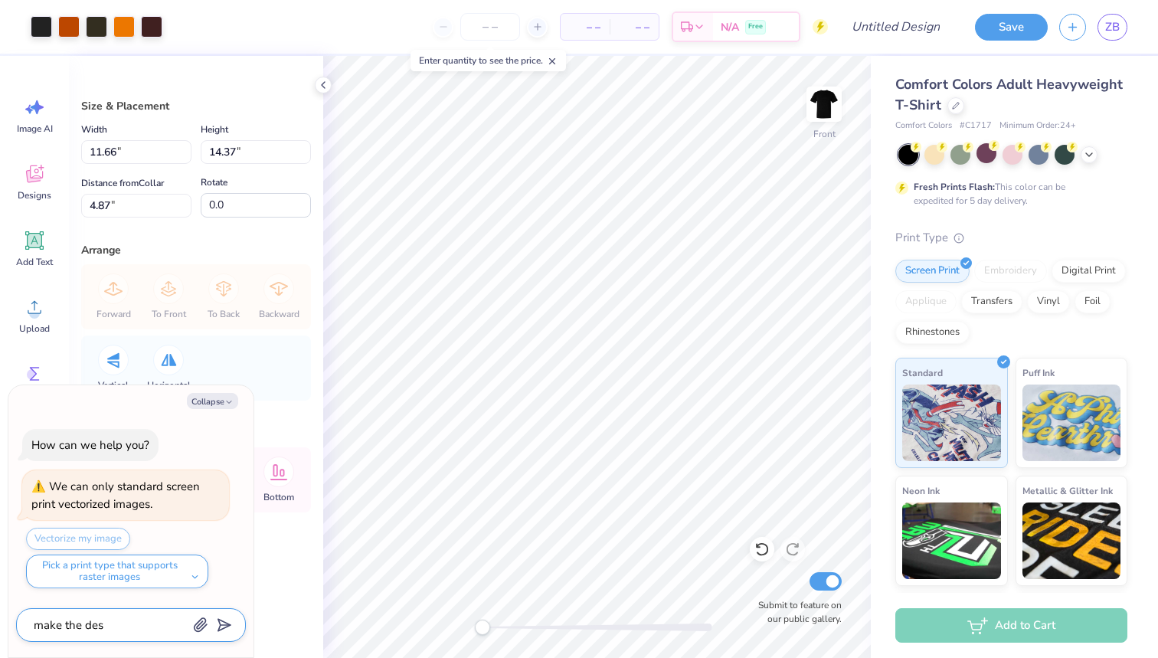
type textarea "make the desi"
type textarea "x"
type textarea "make the desig"
type textarea "x"
type textarea "make the design"
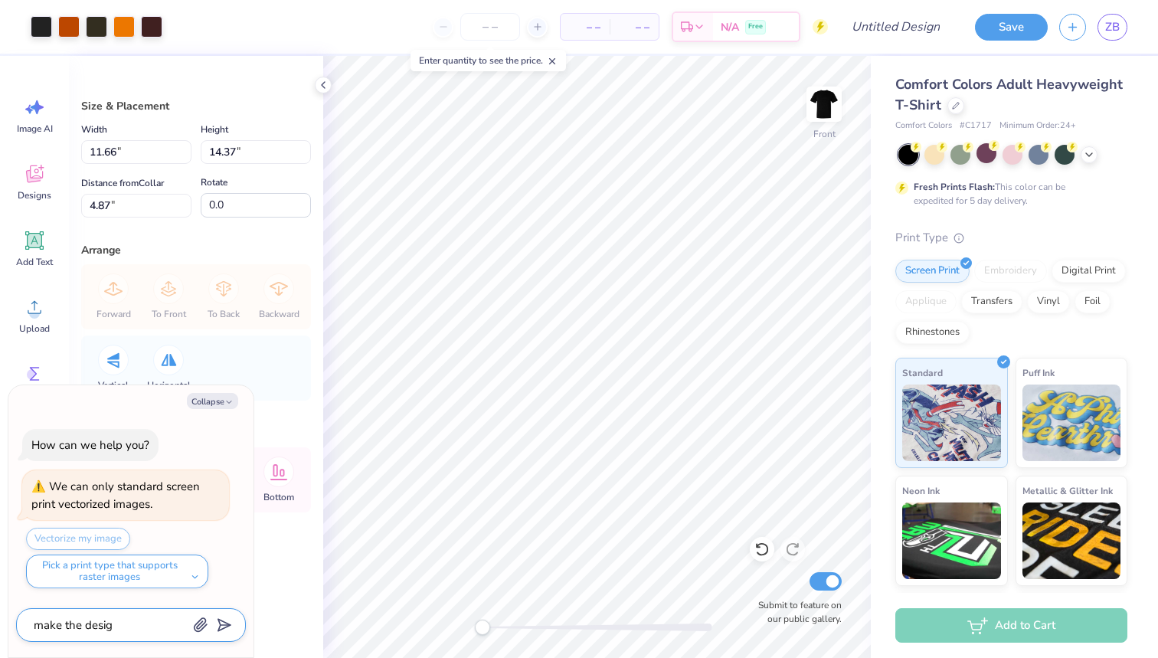
type textarea "x"
type textarea "make the design"
type textarea "x"
type textarea "make the design b"
type textarea "x"
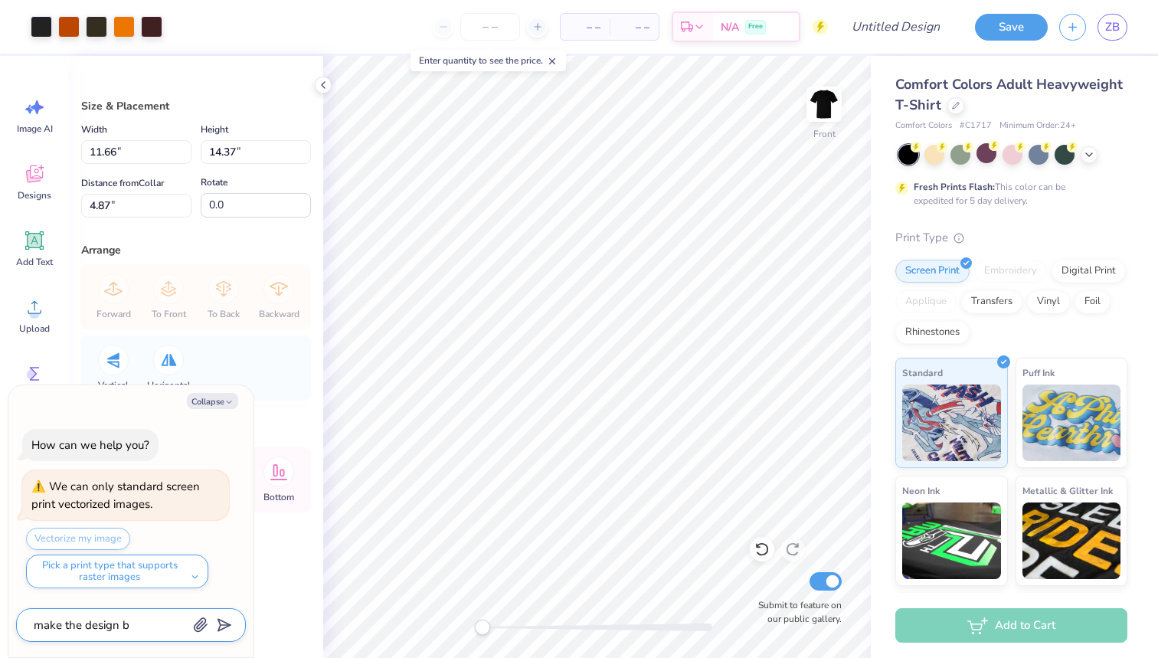
type textarea "make the design bl"
type textarea "x"
type textarea "make the design ble"
type textarea "x"
type textarea "make the design blen"
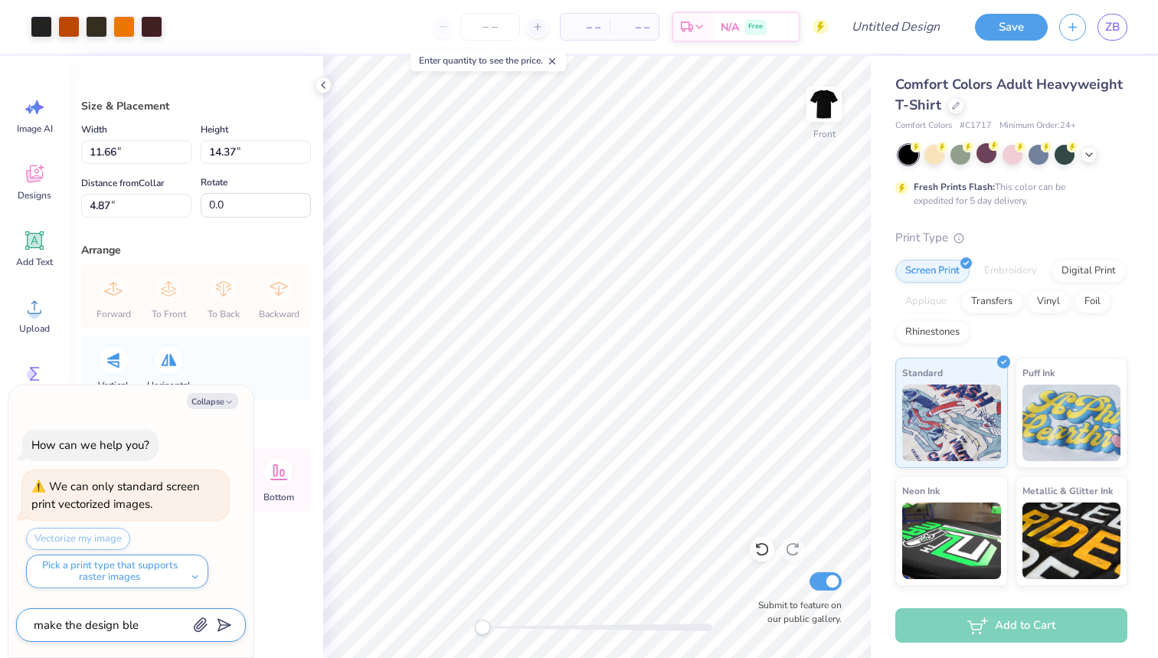
type textarea "x"
type textarea "make the design blend"
type textarea "x"
type textarea "make the design blend"
type textarea "x"
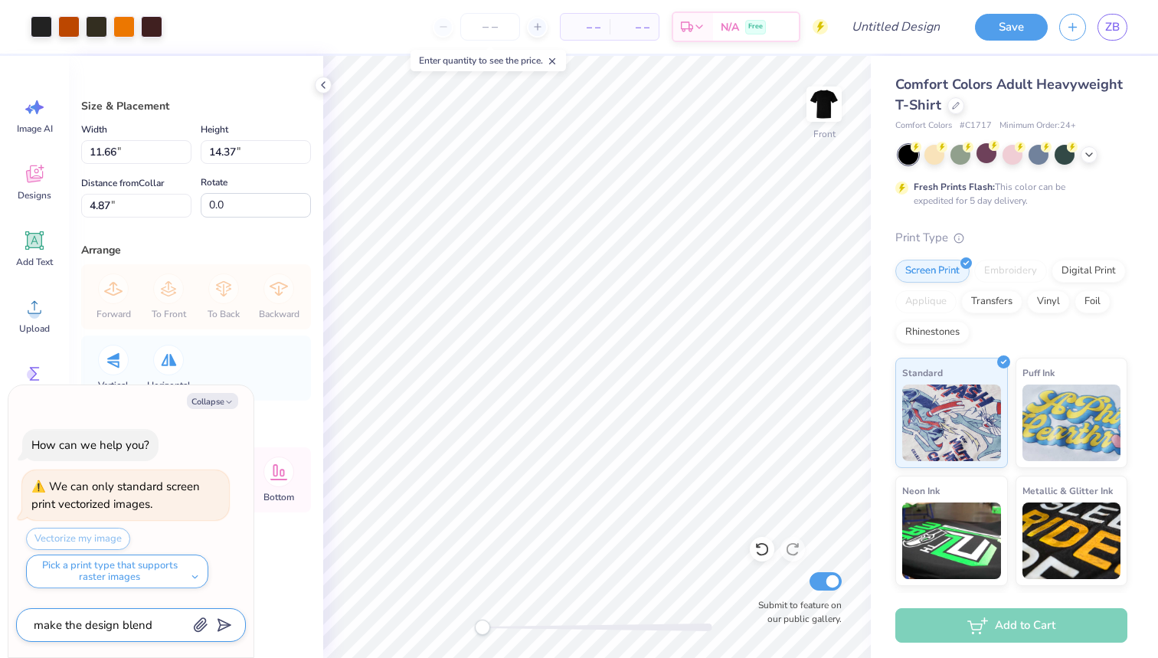
type textarea "make the design blend w"
type textarea "x"
type textarea "make the design blend wi"
type textarea "x"
type textarea "make the design blend wit"
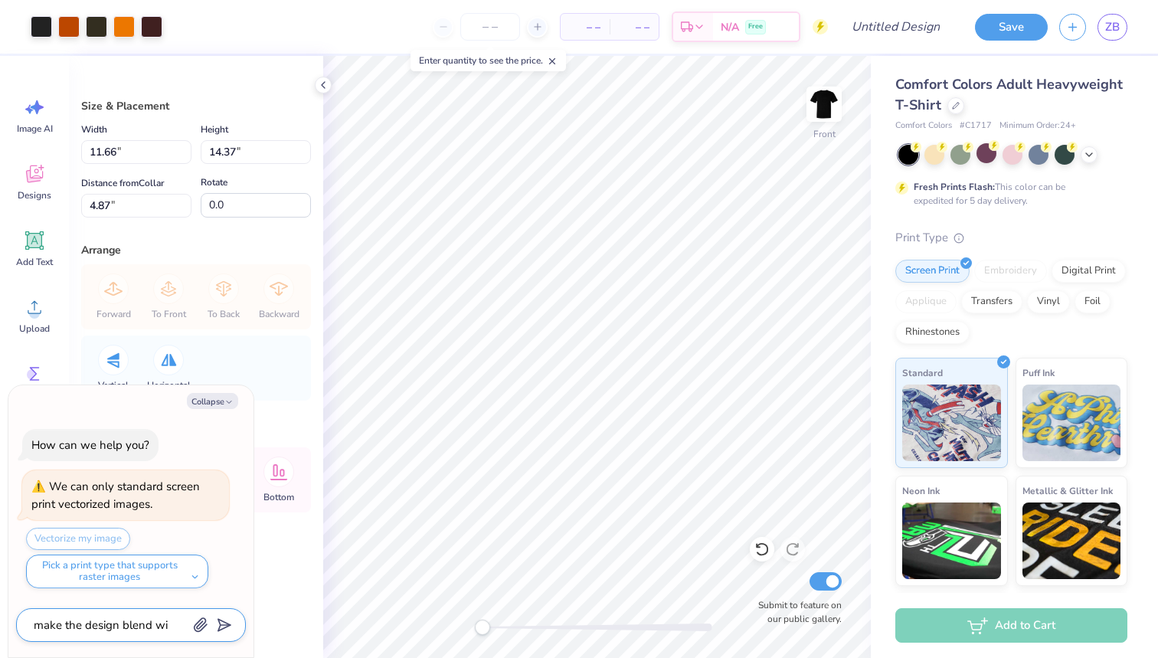
type textarea "x"
type textarea "make the design blend with"
type textarea "x"
type textarea "make the design blend with"
type textarea "x"
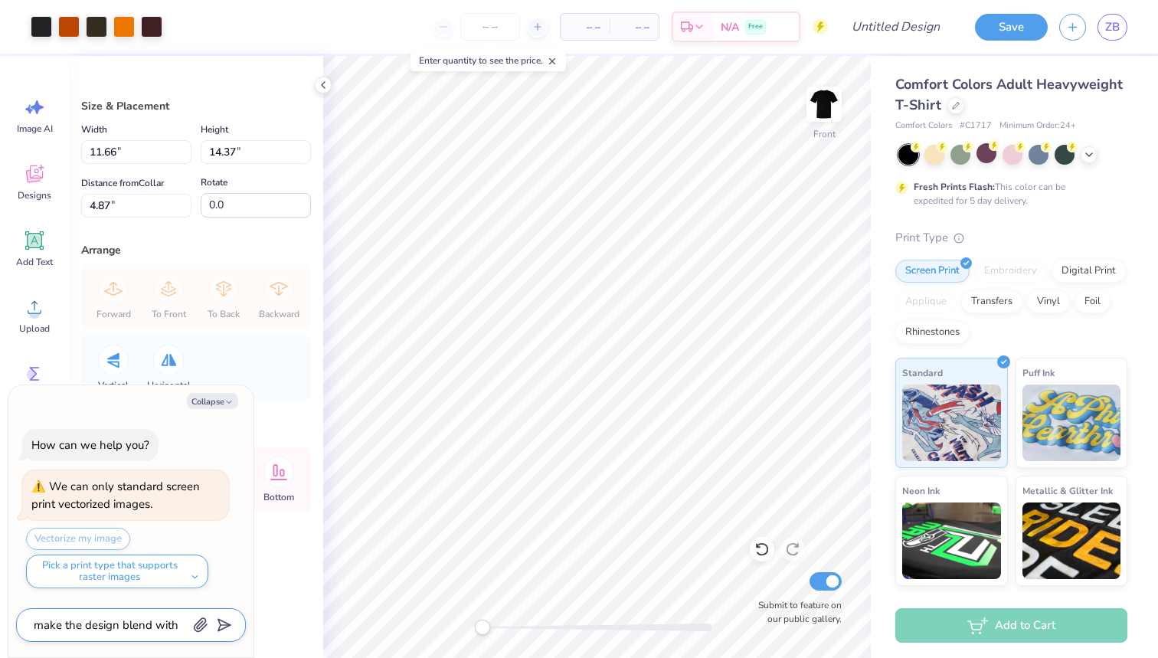
type textarea "make the design blend with t"
type textarea "x"
type textarea "make the design blend with th"
type textarea "x"
type textarea "make the design blend with the"
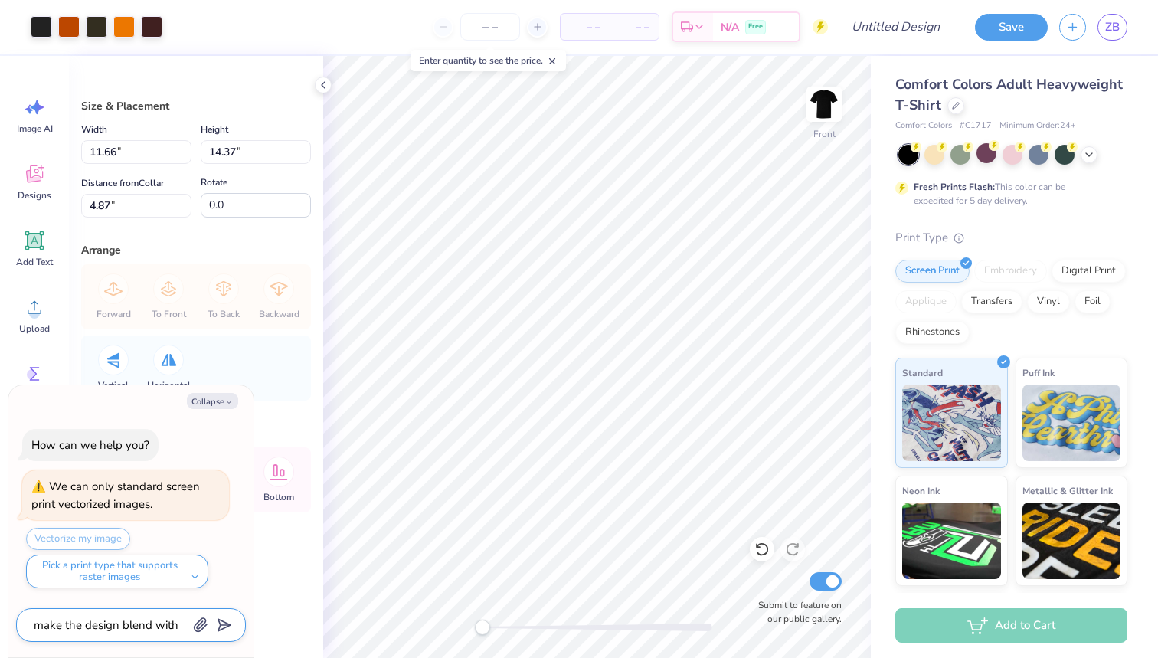
type textarea "x"
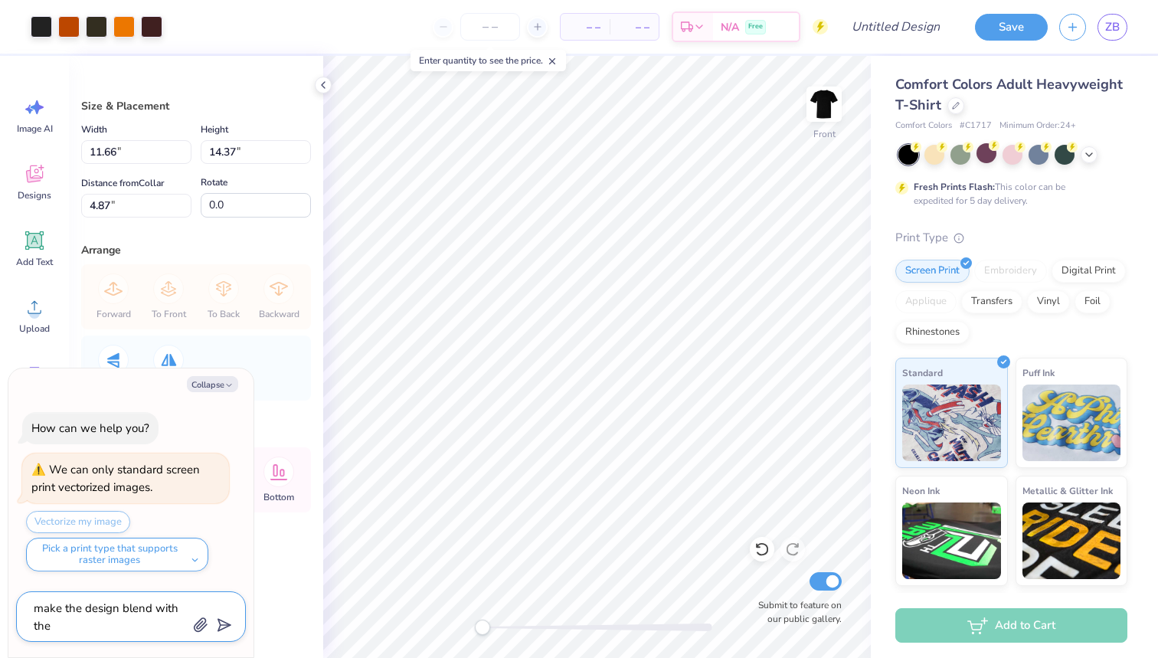
type textarea "make the design blend with the"
type textarea "x"
type textarea "make the design blend with the s"
type textarea "x"
type textarea "make the design blend with the sh"
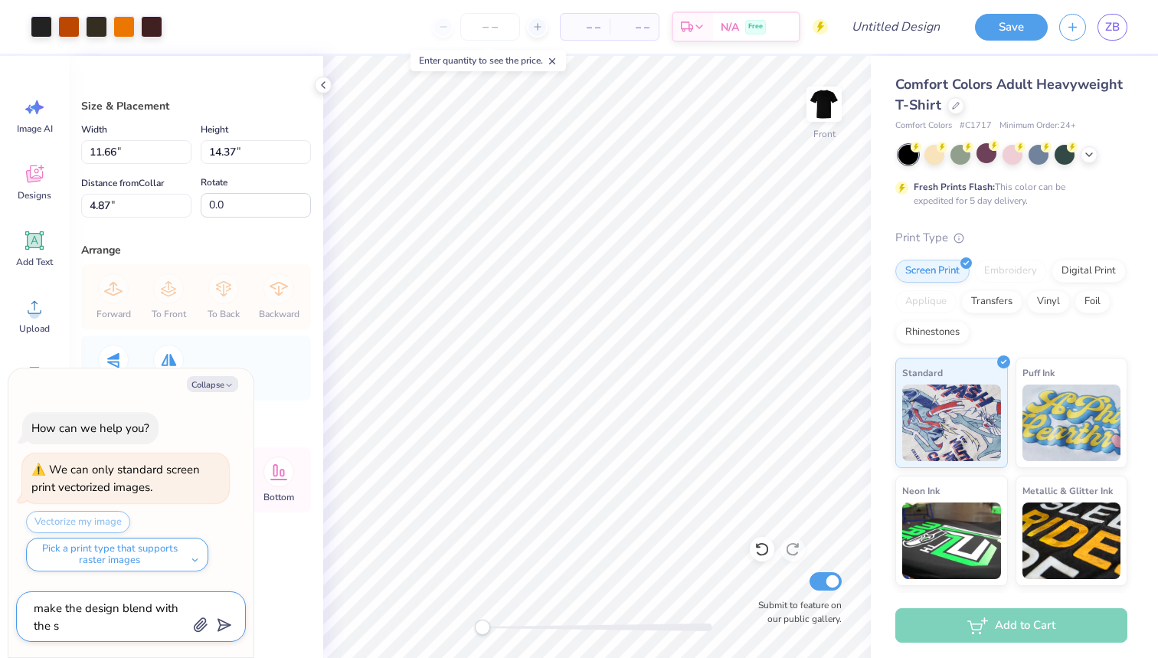
type textarea "x"
type textarea "make the design blend with the shi"
type textarea "x"
type textarea "make the design blend with the shir"
type textarea "x"
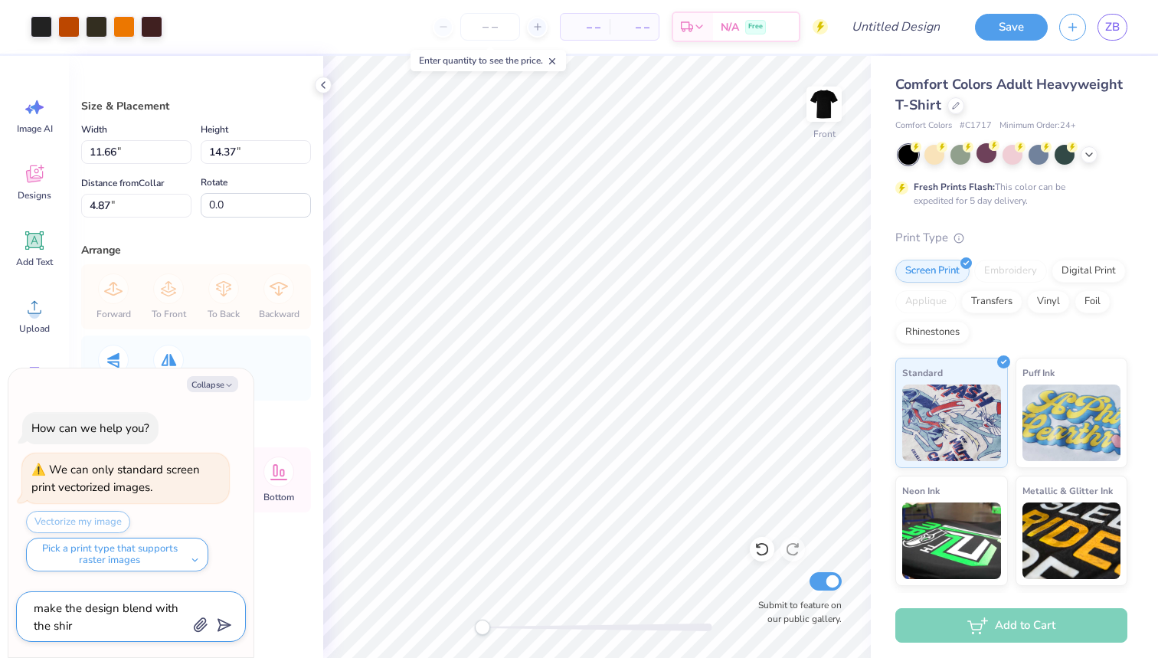
type textarea "make the design blend with the shirt"
type textarea "x"
type textarea "make the design blend with the shirt"
type textarea "x"
type textarea "make the design blend with the shirt"
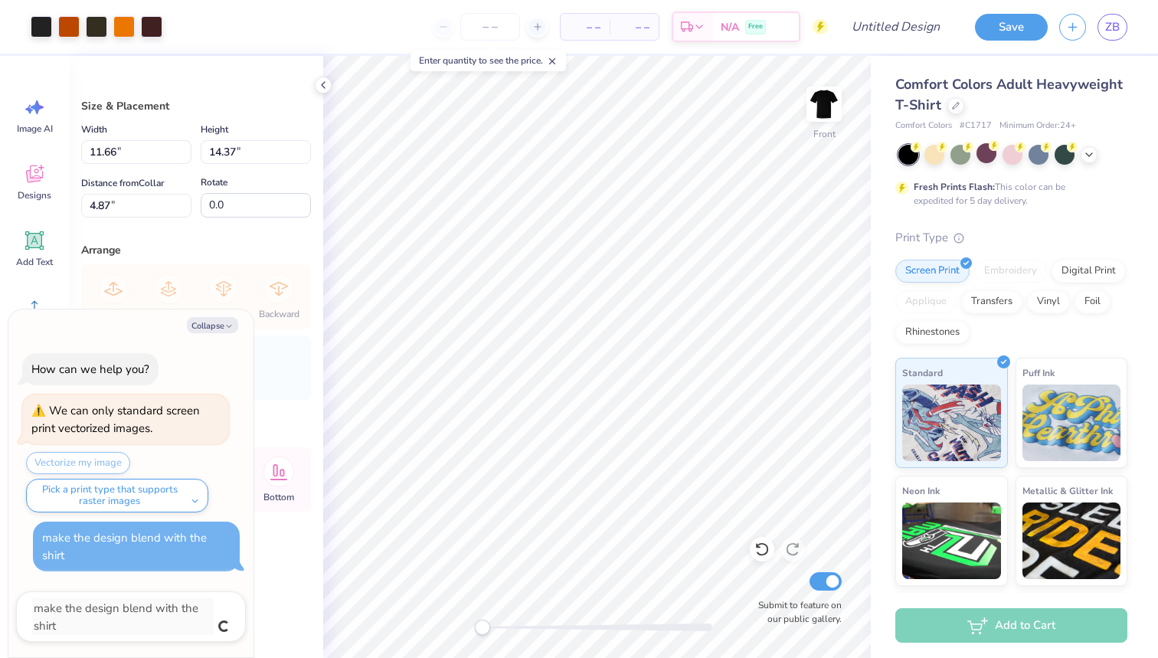
type textarea "x"
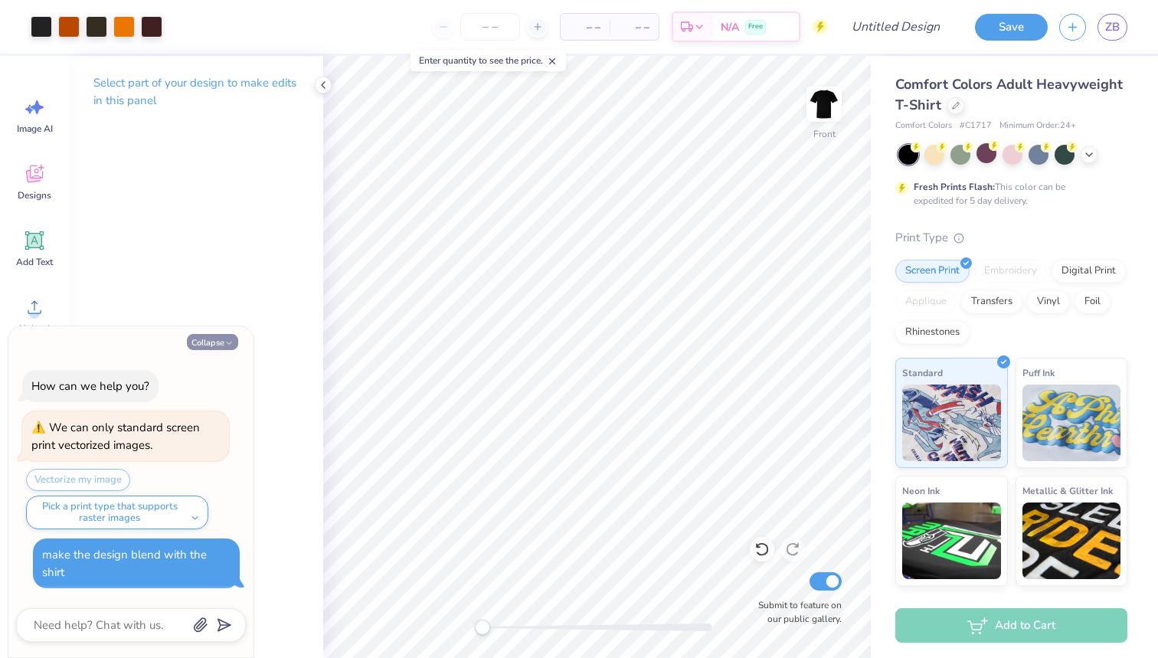
click at [228, 348] on icon "button" at bounding box center [228, 342] width 9 height 9
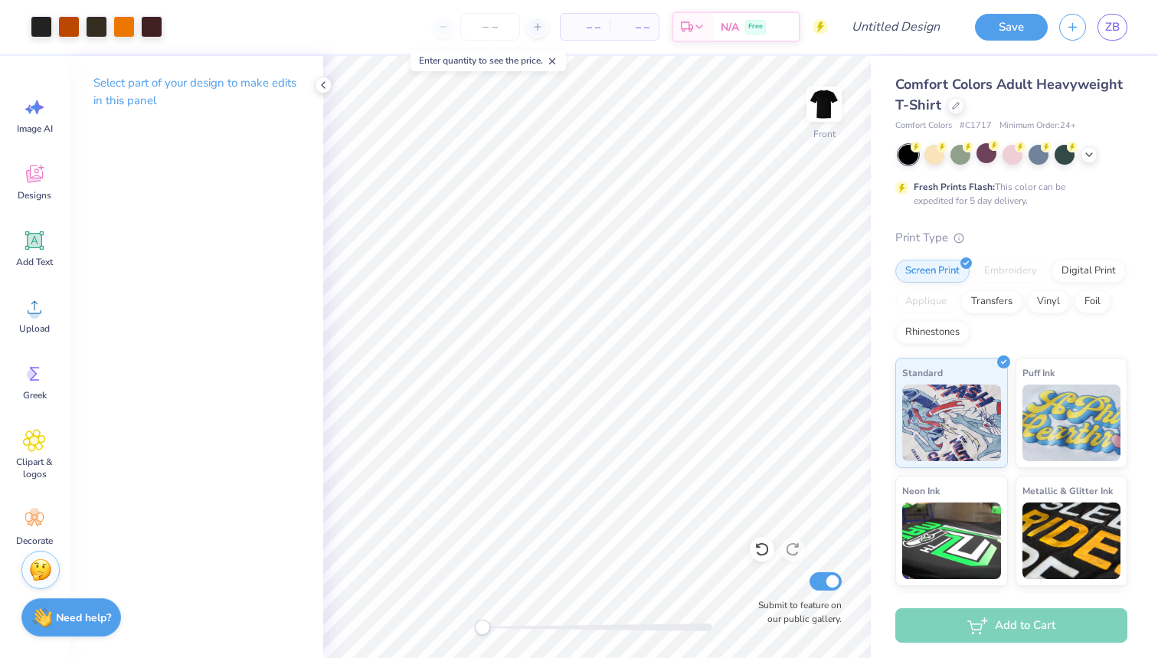
click at [169, 361] on div "Select part of your design to make edits in this panel" at bounding box center [196, 357] width 254 height 602
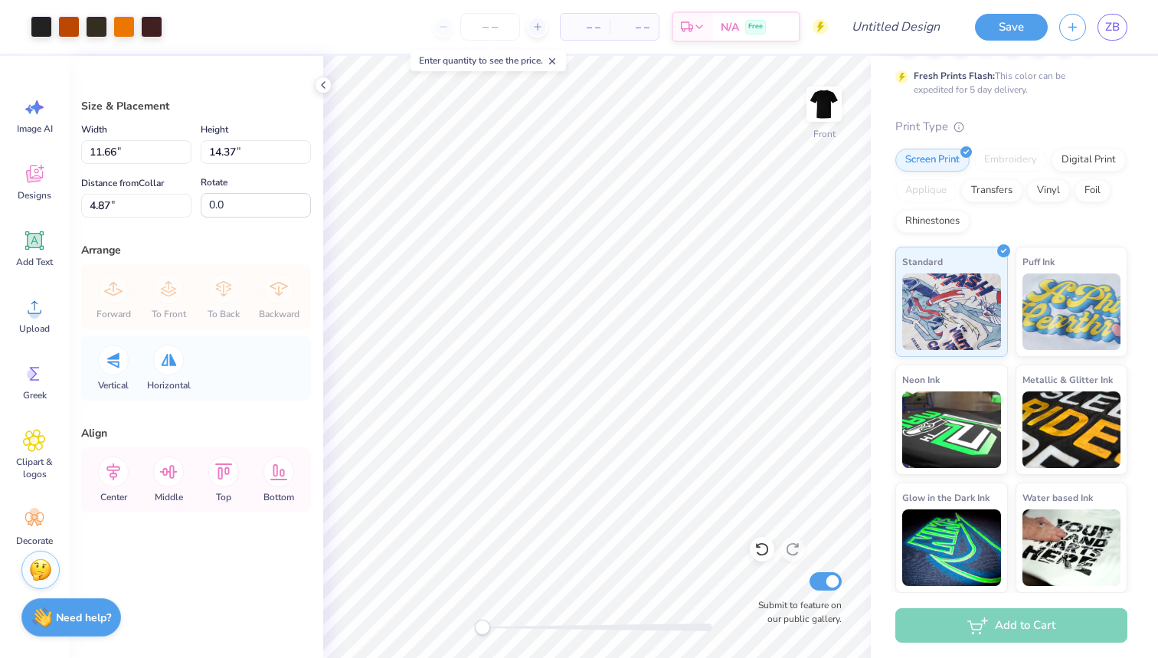
scroll to position [110, 0]
click at [75, 616] on strong "Need help?" at bounding box center [83, 615] width 55 height 15
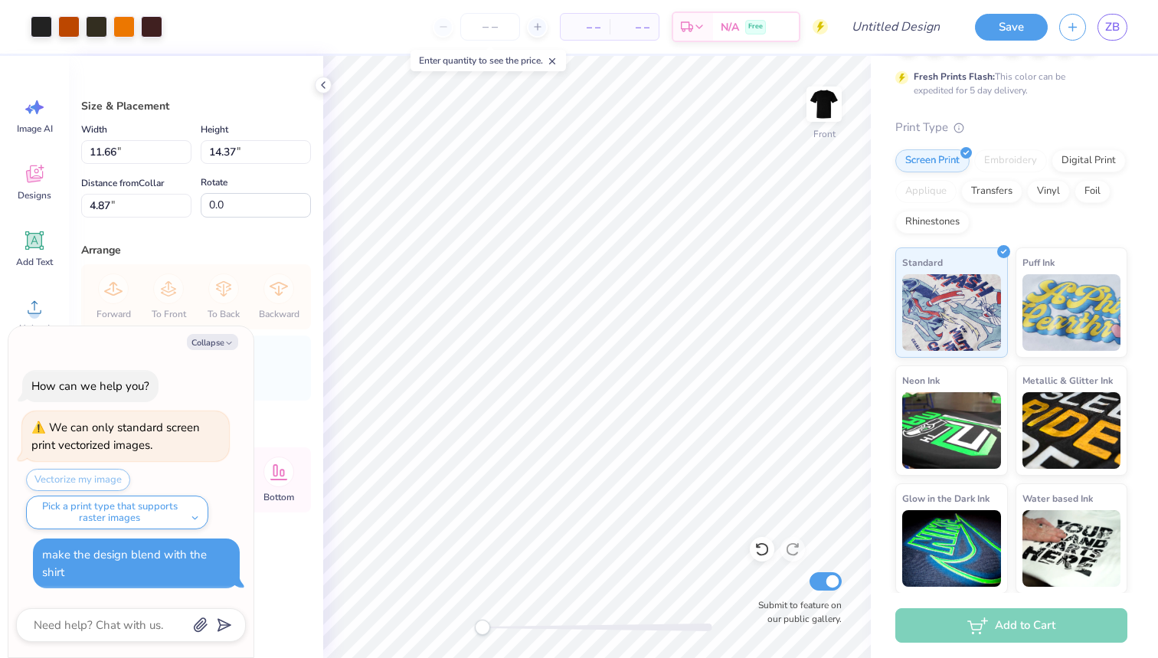
type textarea "x"
